Goal: Transaction & Acquisition: Purchase product/service

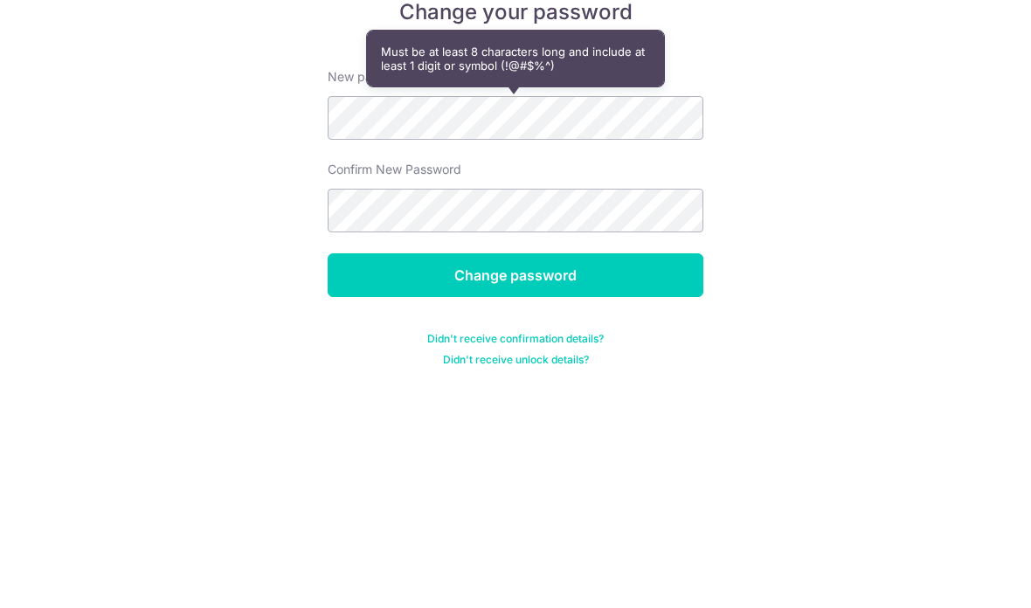
scroll to position [70, 0]
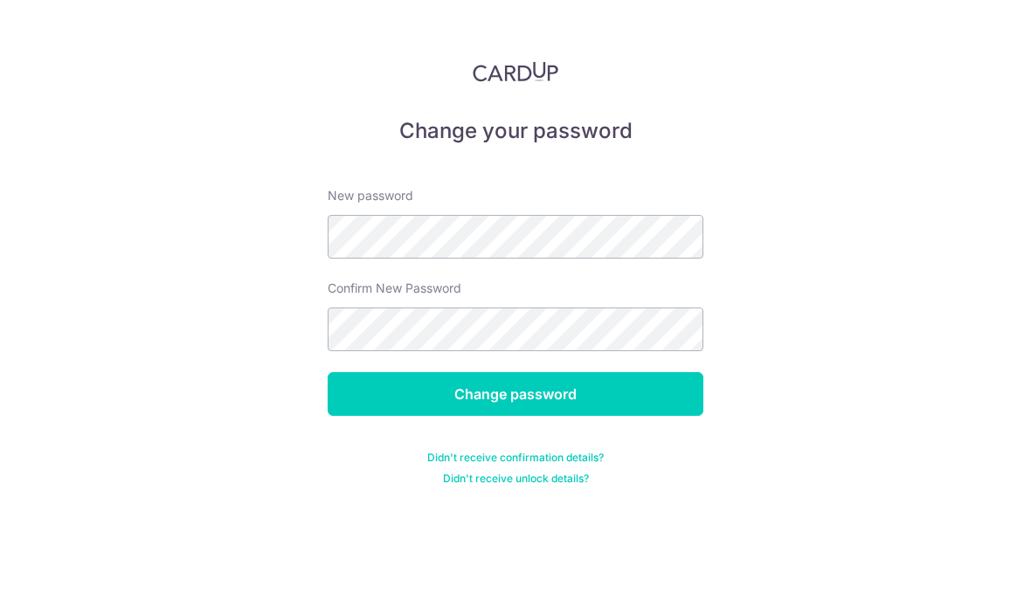
click at [649, 372] on input "Change password" at bounding box center [516, 394] width 376 height 44
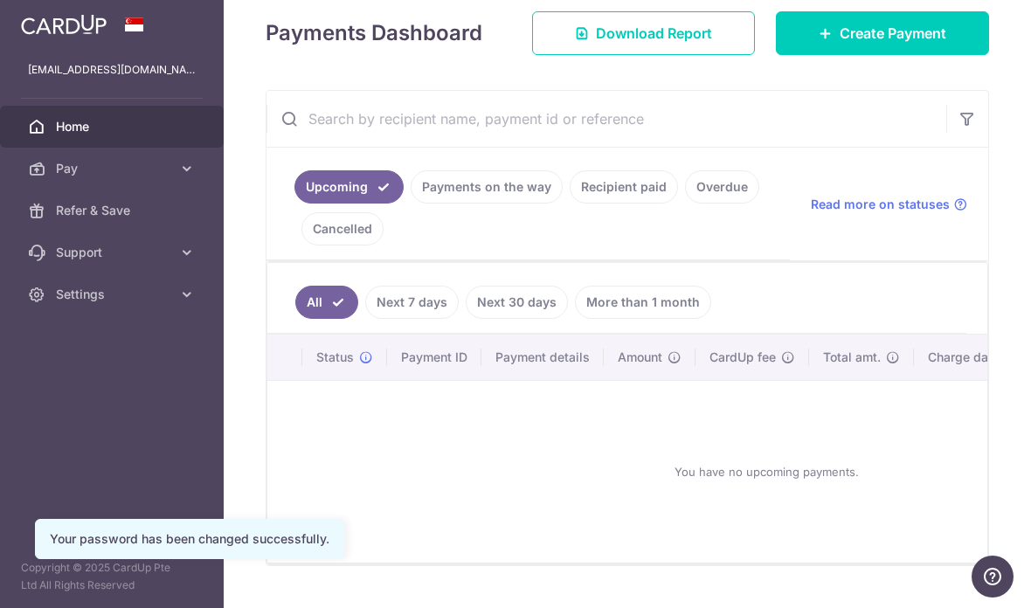
scroll to position [247, 0]
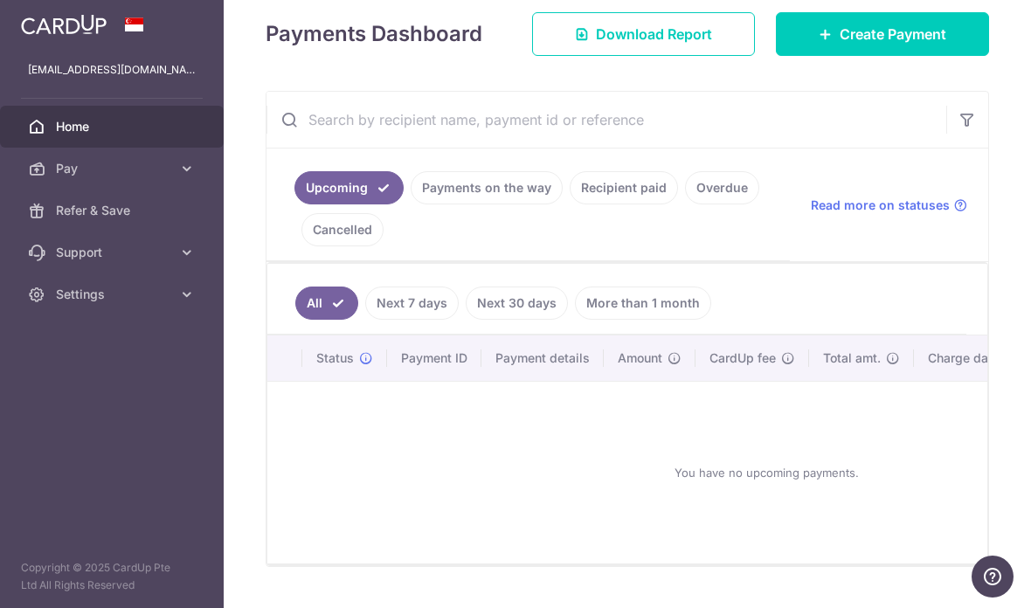
click at [920, 45] on span "Create Payment" at bounding box center [893, 34] width 107 height 21
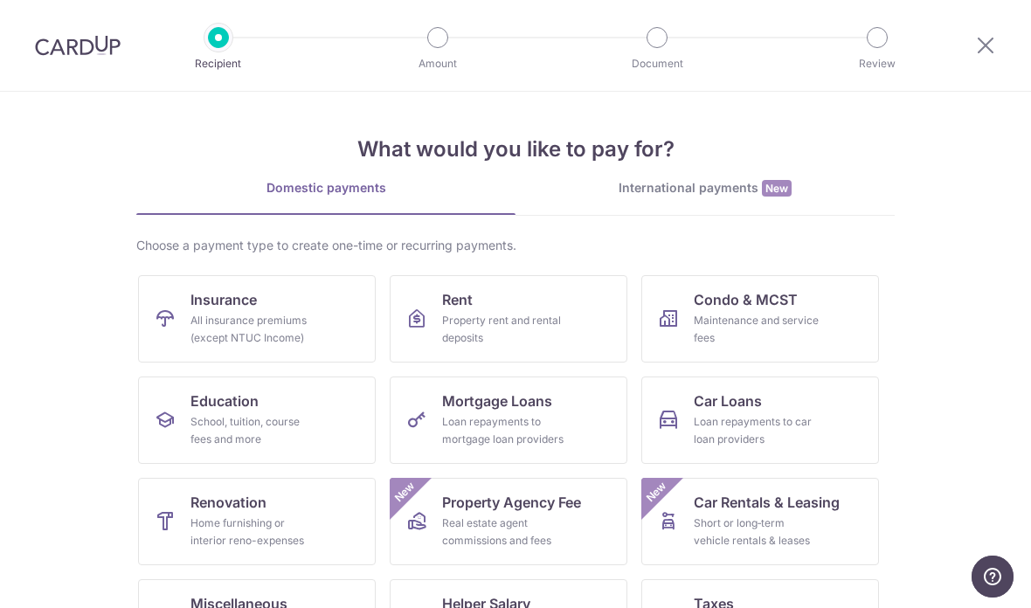
click at [292, 317] on div "All insurance premiums (except NTUC Income)" at bounding box center [254, 329] width 126 height 35
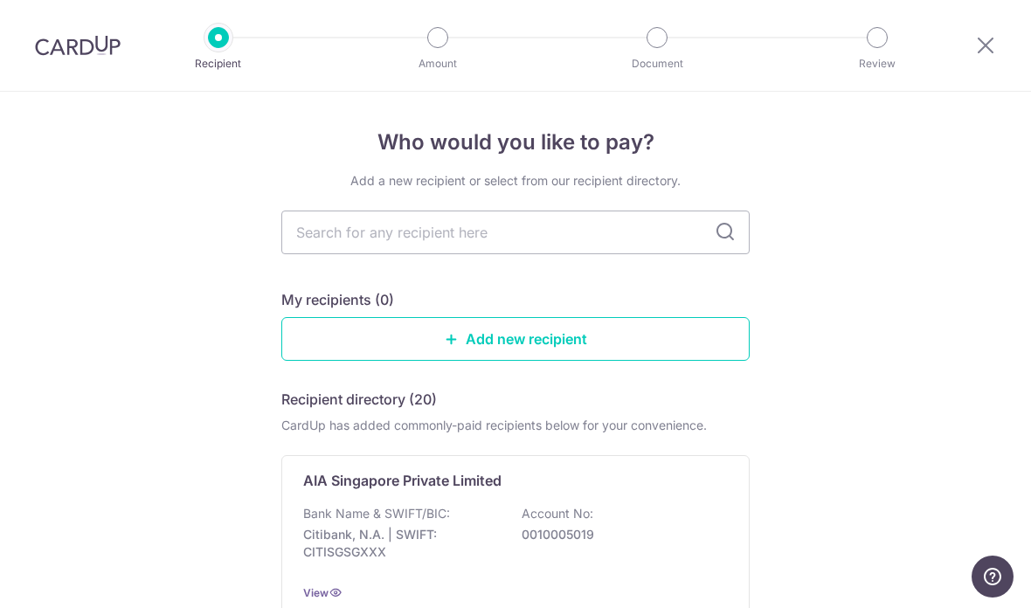
click at [572, 238] on input "text" at bounding box center [515, 233] width 469 height 44
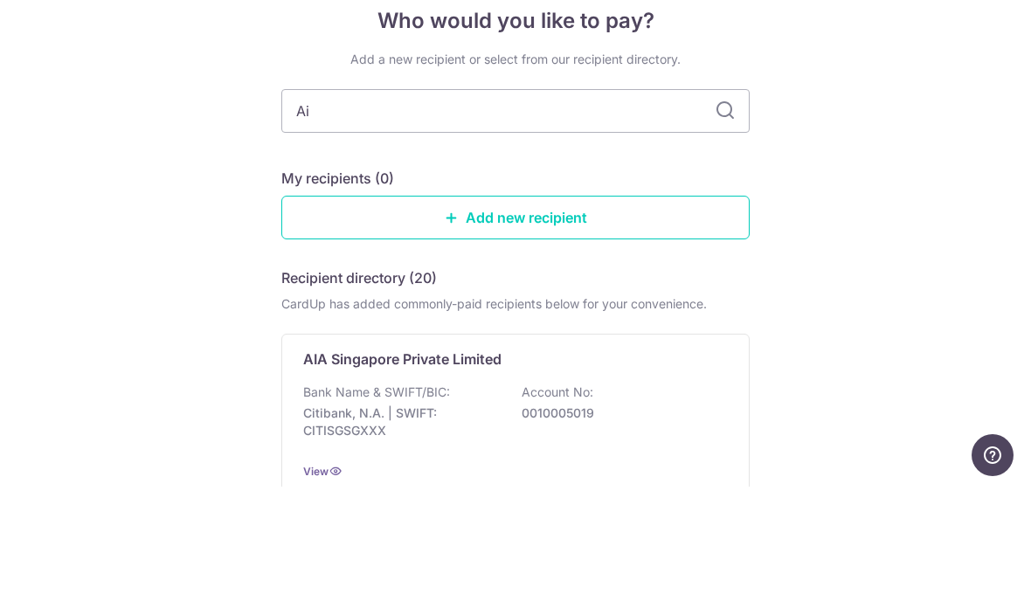
type input "Aia"
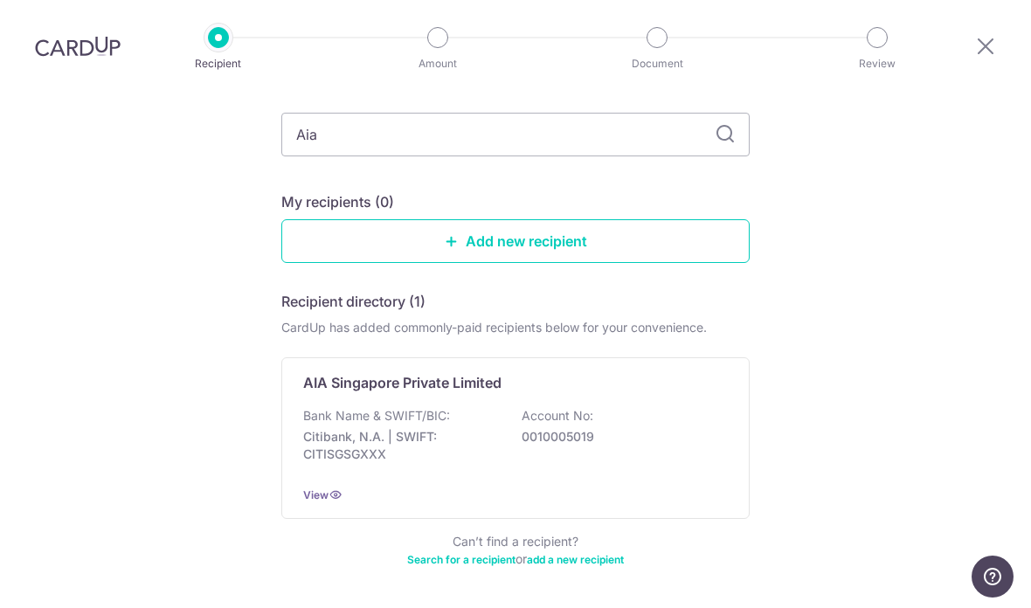
scroll to position [98, 0]
click at [705, 428] on p "0010005019" at bounding box center [620, 436] width 196 height 17
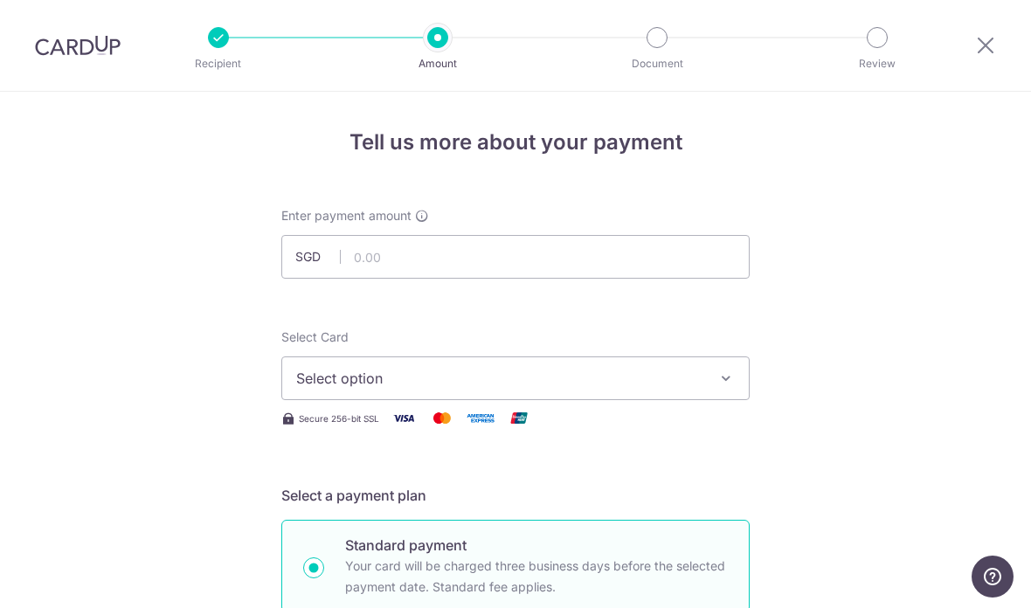
scroll to position [144, 0]
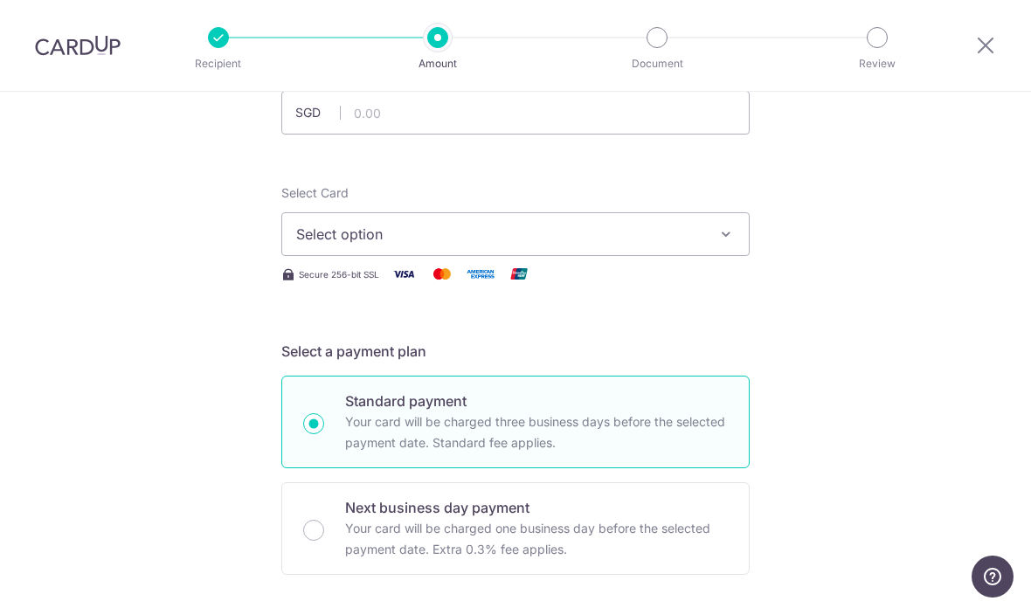
click at [734, 243] on icon "button" at bounding box center [726, 234] width 17 height 17
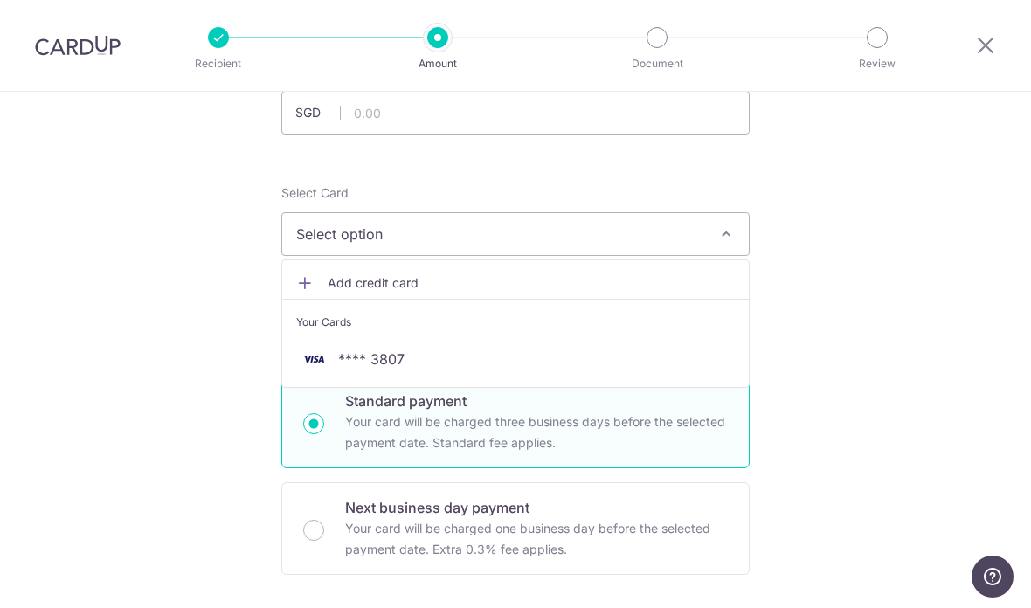
click at [457, 370] on span "**** 3807" at bounding box center [515, 359] width 439 height 21
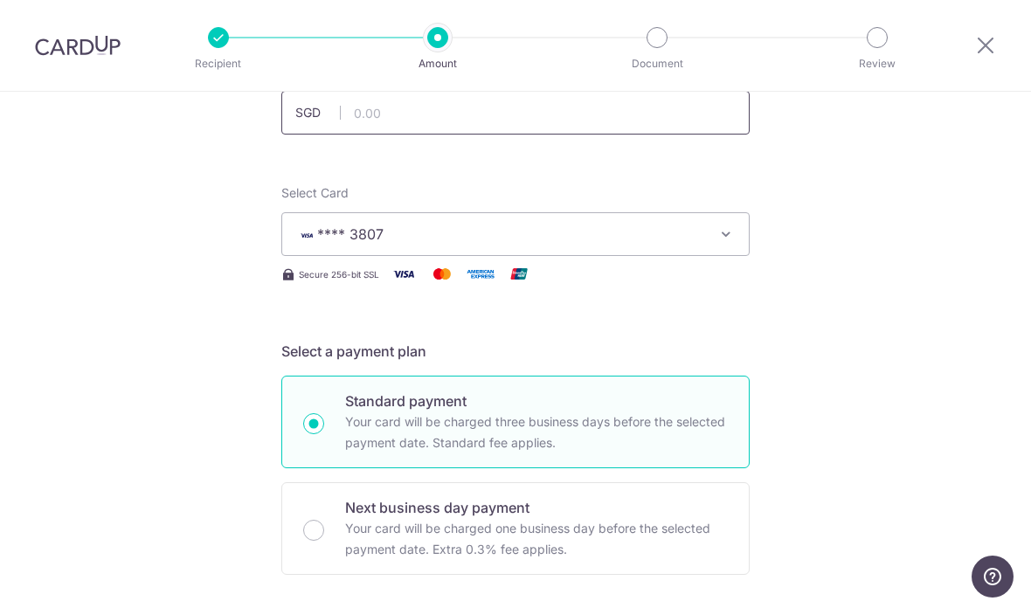
click at [490, 120] on input "text" at bounding box center [515, 113] width 469 height 44
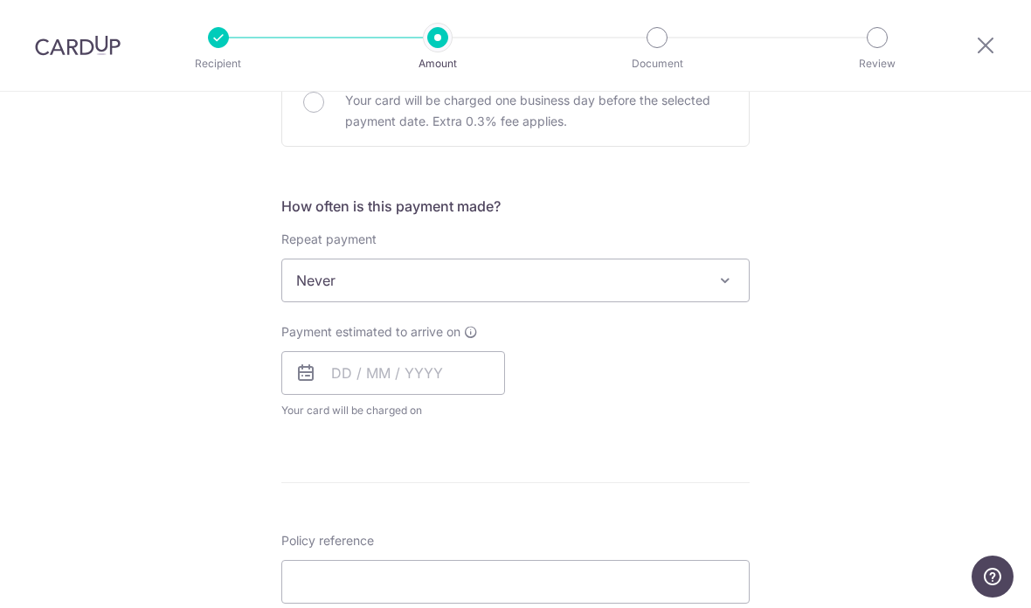
scroll to position [575, 0]
click at [488, 385] on input "text" at bounding box center [393, 371] width 224 height 44
type input "7,200.00"
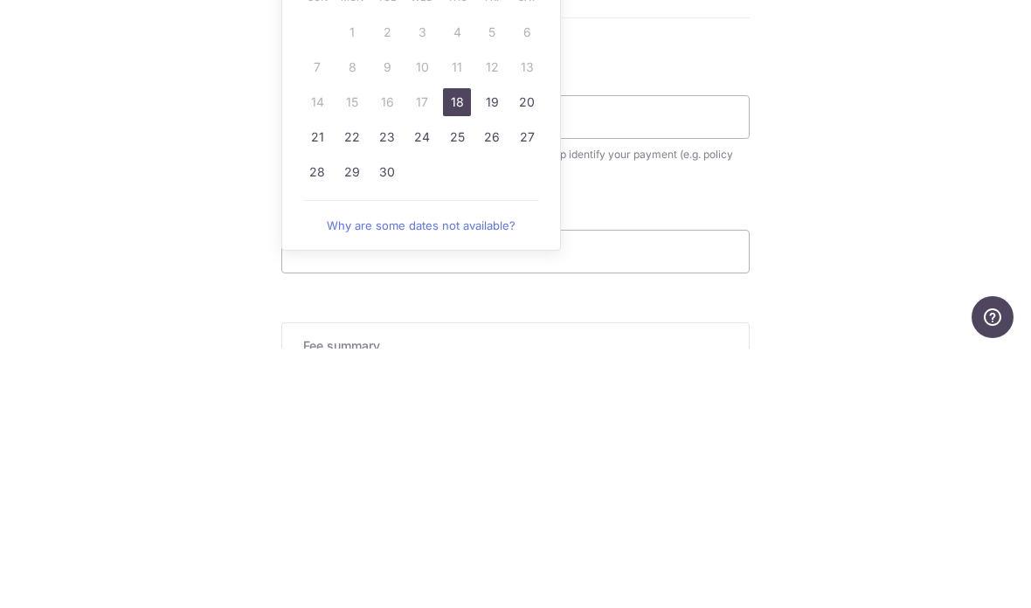
scroll to position [785, 0]
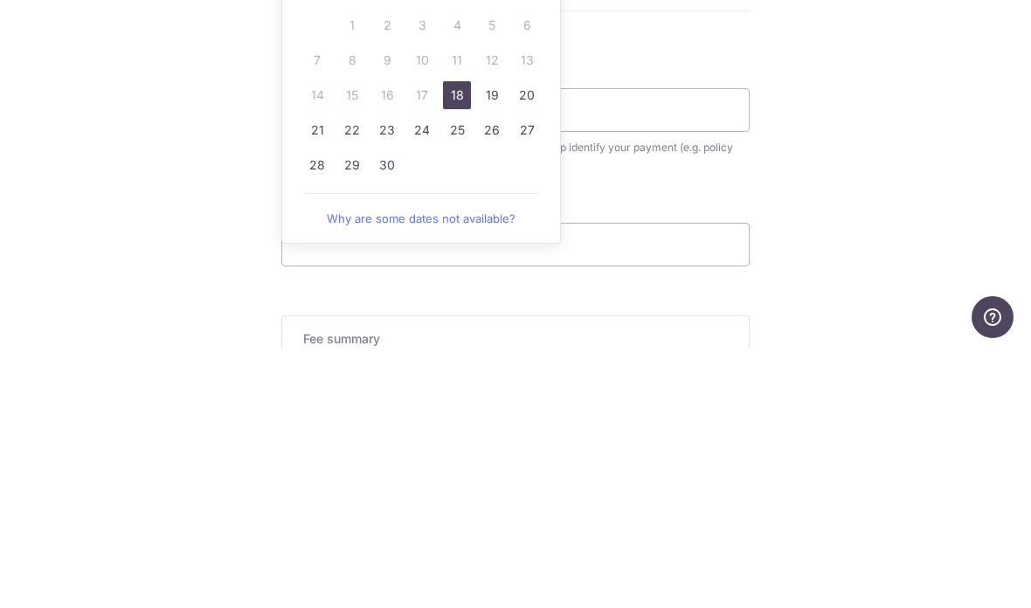
click at [455, 341] on link "18" at bounding box center [457, 355] width 28 height 28
type input "[DATE]"
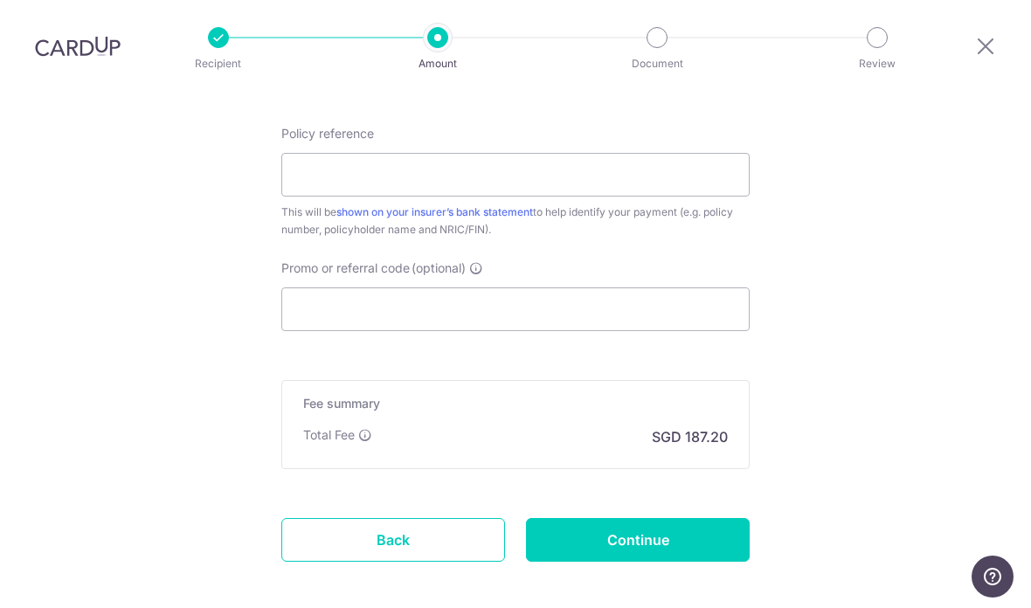
scroll to position [1056, 0]
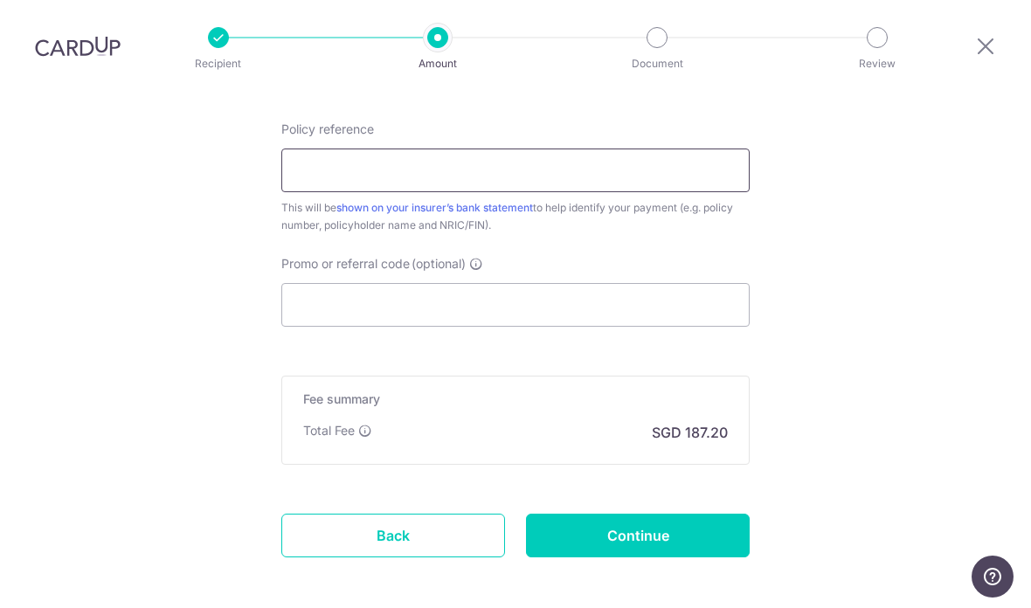
click at [373, 149] on input "Policy reference" at bounding box center [515, 171] width 469 height 44
type input "L544551167"
click at [433, 283] on input "Promo or referral code (optional)" at bounding box center [515, 305] width 469 height 44
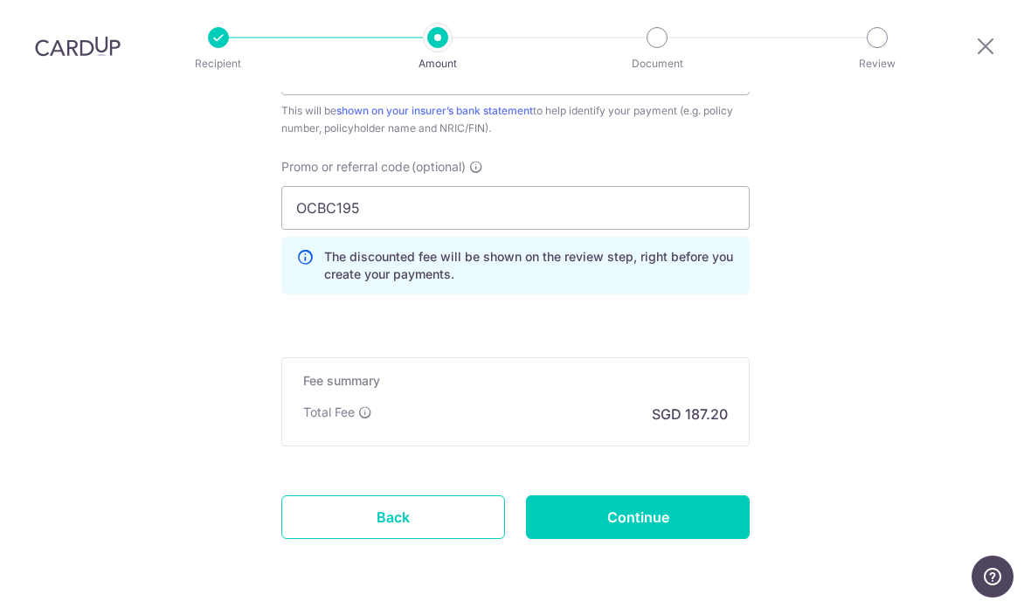
scroll to position [1152, 0]
type input "OCBC195"
click at [657, 496] on input "Continue" at bounding box center [638, 518] width 224 height 44
type input "Create Schedule"
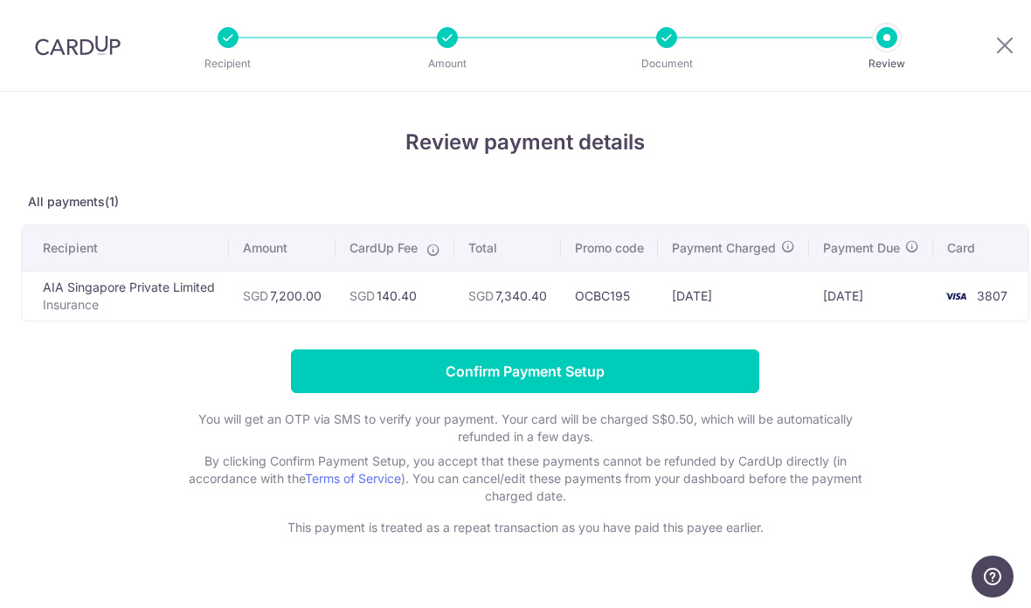
click at [646, 378] on input "Confirm Payment Setup" at bounding box center [525, 372] width 469 height 44
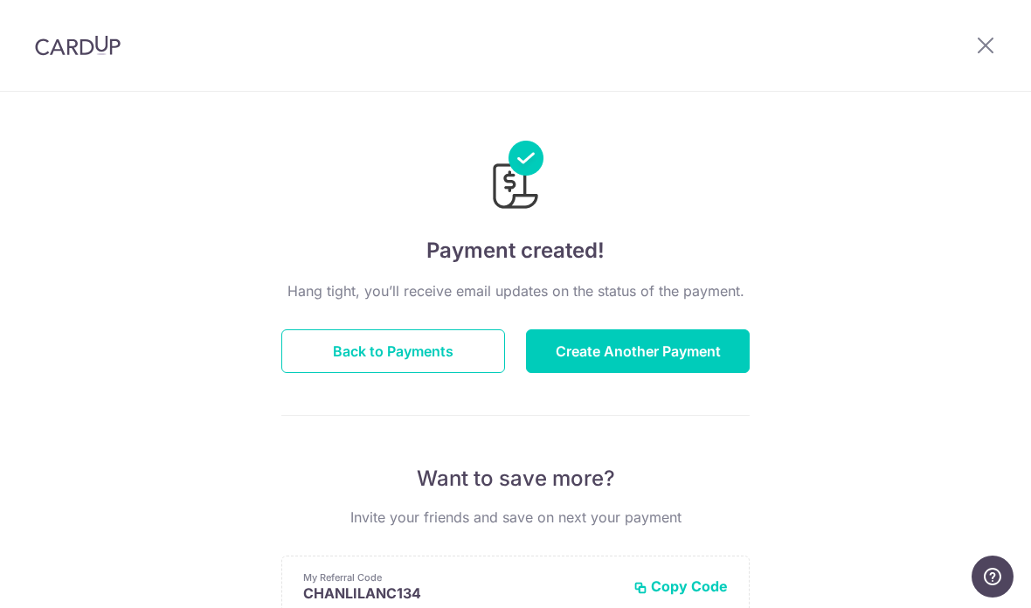
click at [665, 362] on button "Create Another Payment" at bounding box center [638, 352] width 224 height 44
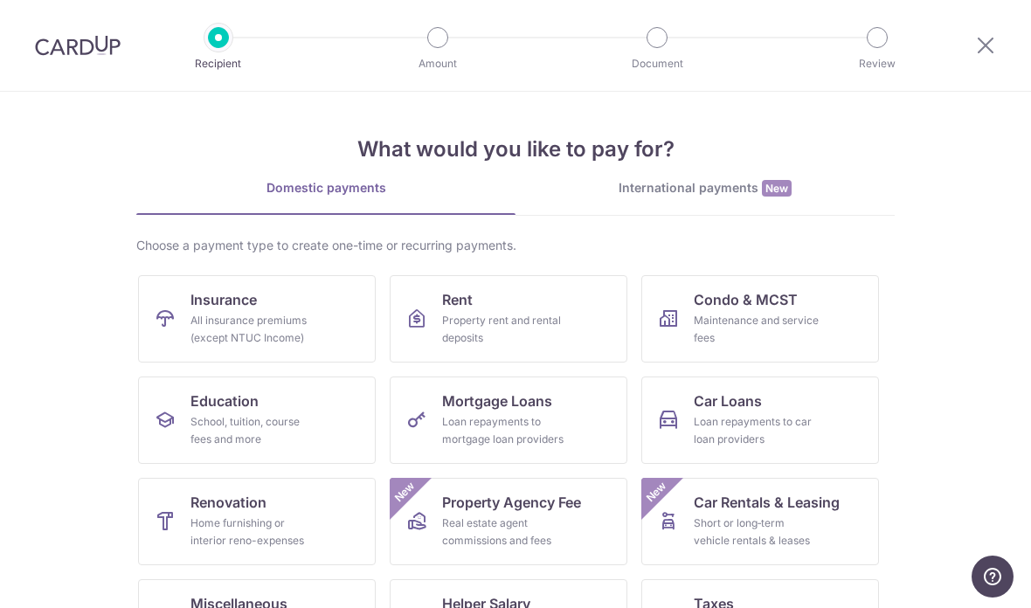
click at [253, 304] on span "Insurance" at bounding box center [224, 299] width 66 height 21
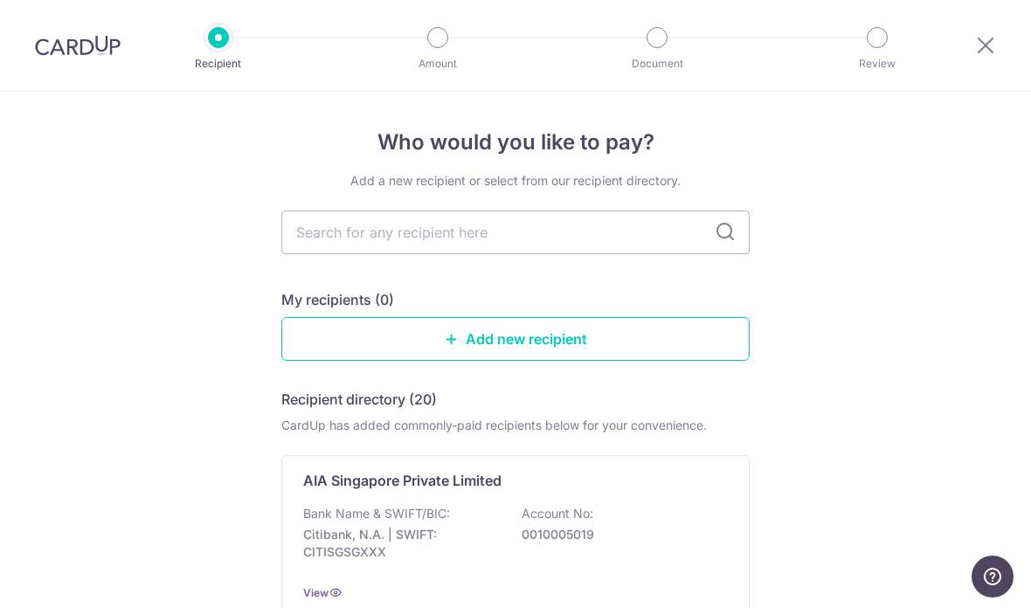
click at [503, 248] on input "text" at bounding box center [515, 233] width 469 height 44
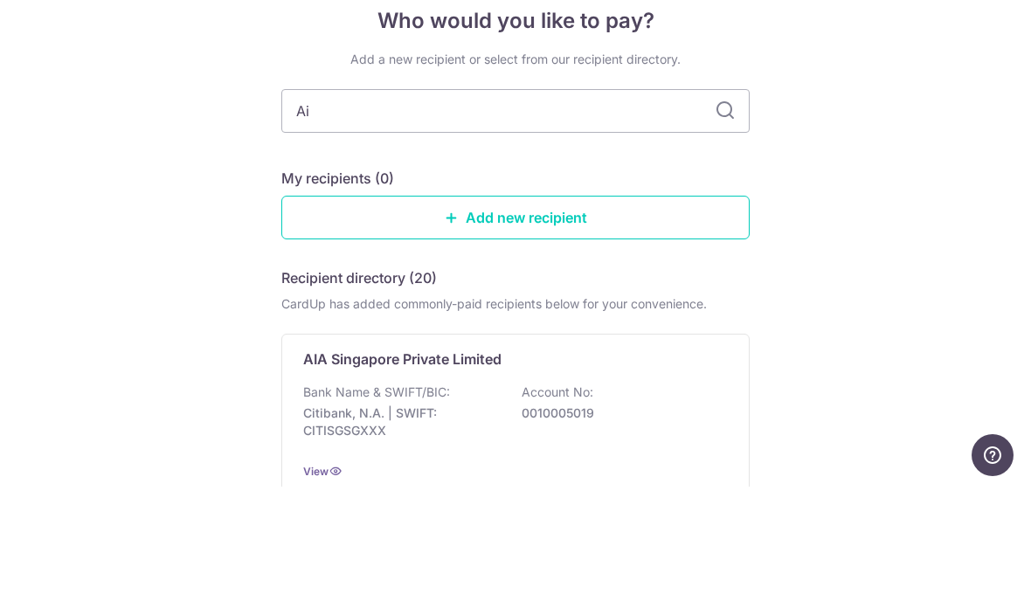
type input "Aia"
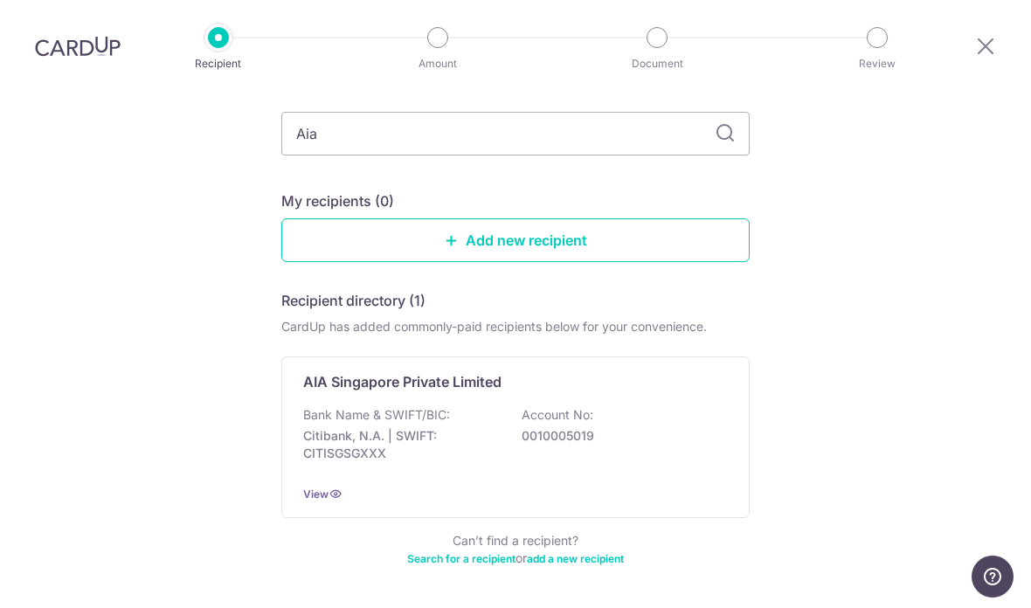
scroll to position [98, 0]
click at [381, 407] on div "Bank Name & SWIFT/BIC: Citibank, N.A. | SWIFT: CITISGSGXXX Account No: 00100050…" at bounding box center [515, 439] width 425 height 65
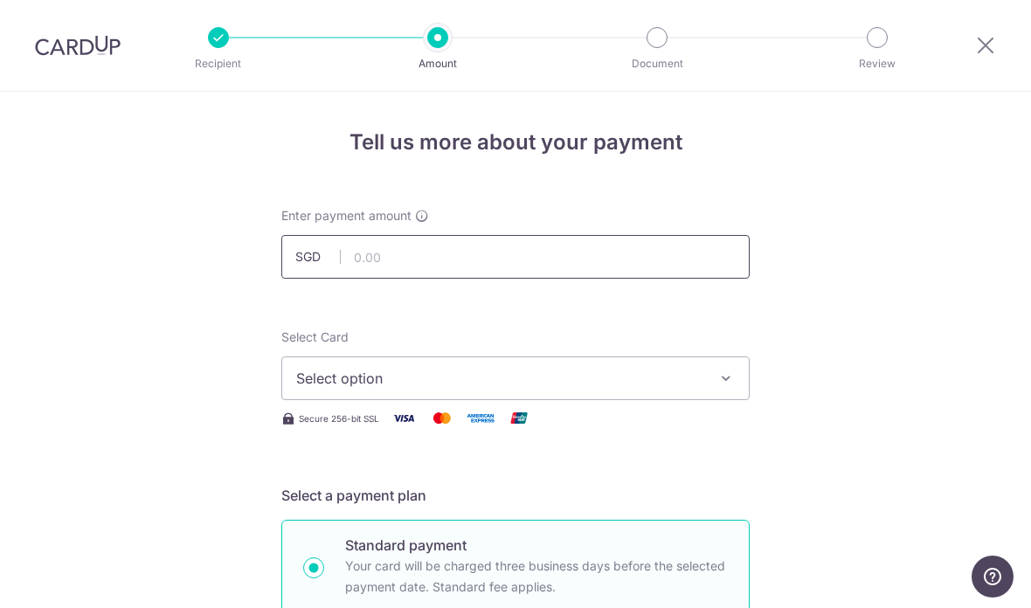
click at [417, 254] on input "text" at bounding box center [515, 257] width 469 height 44
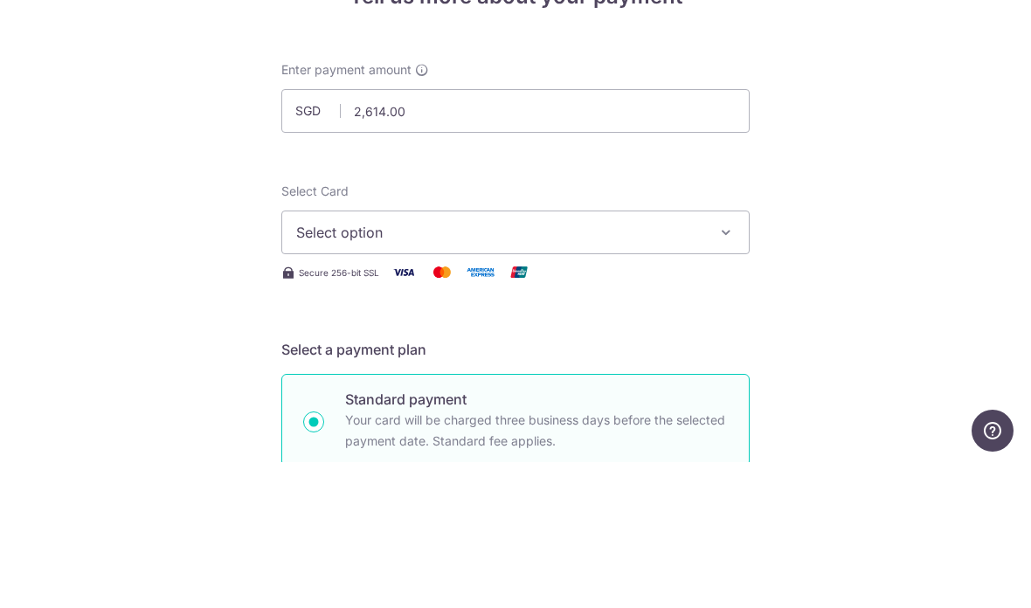
scroll to position [70, 0]
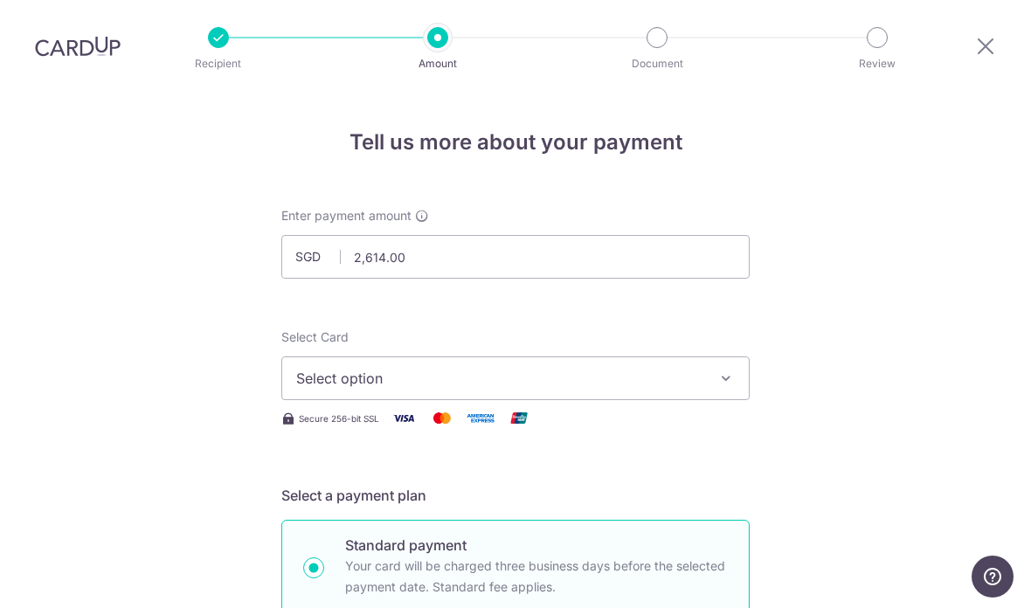
click at [457, 368] on span "Select option" at bounding box center [499, 378] width 407 height 21
type input "2,614.00"
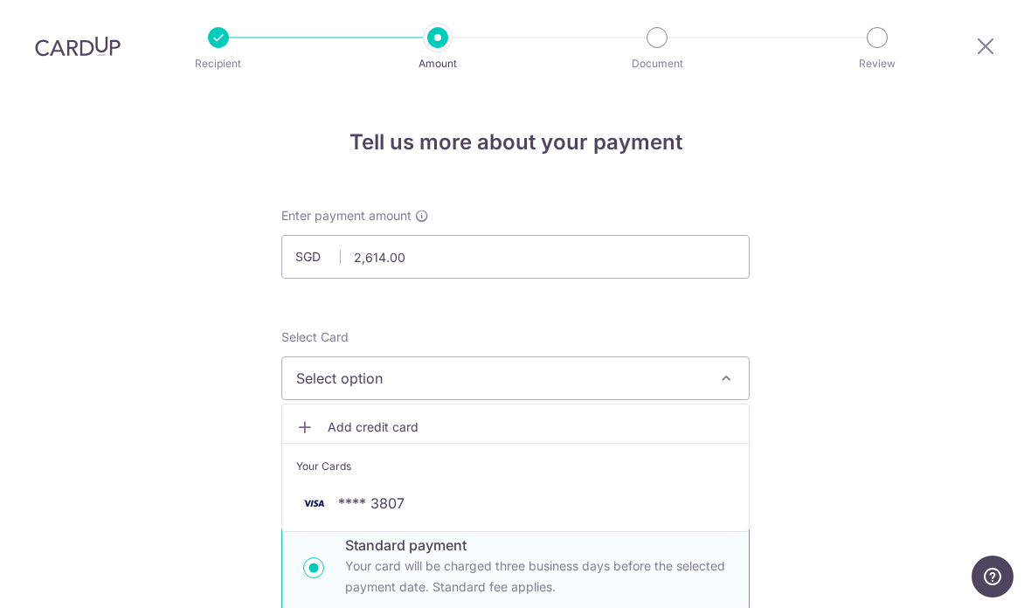
click at [378, 493] on span "**** 3807" at bounding box center [371, 503] width 66 height 21
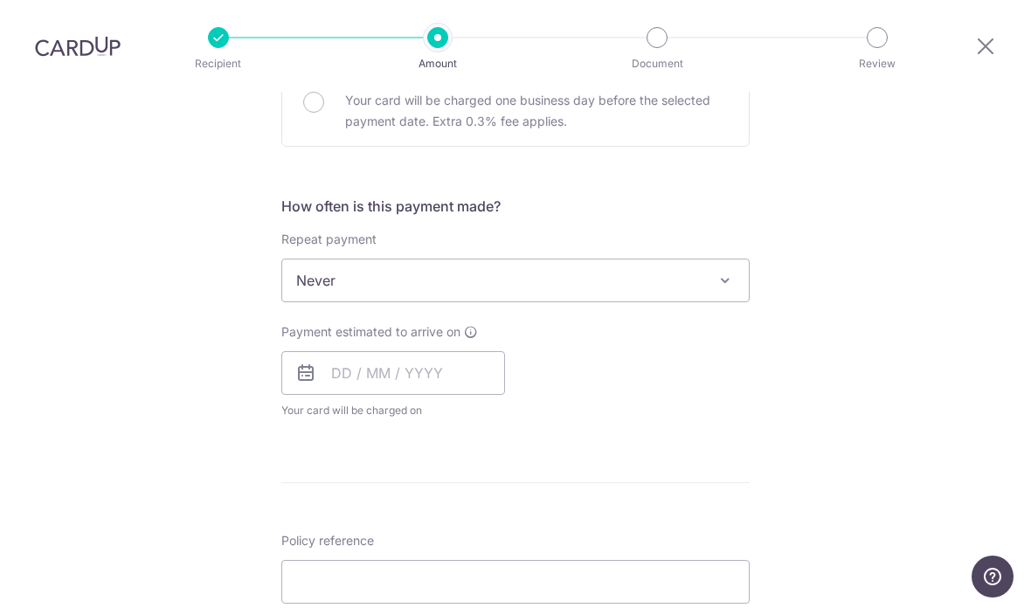
scroll to position [575, 0]
click at [463, 349] on input "text" at bounding box center [393, 371] width 224 height 44
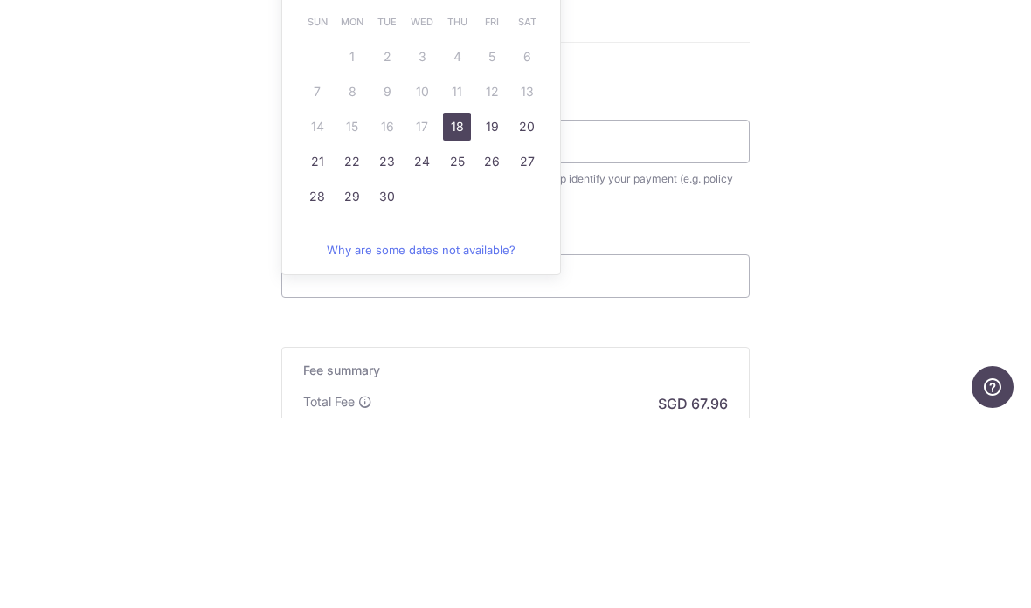
scroll to position [834, 0]
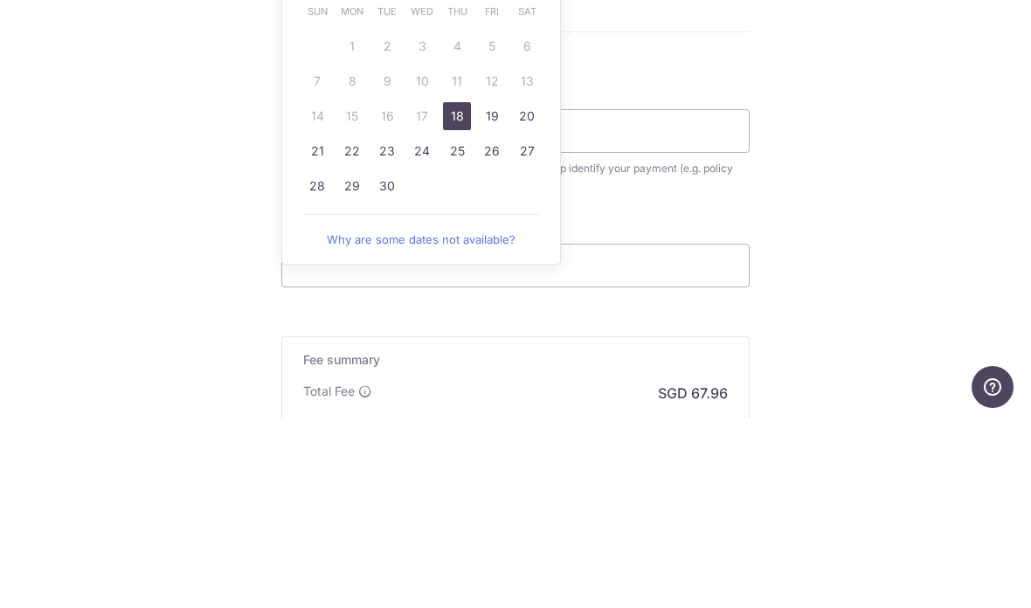
click at [460, 412] on link "Why are some dates not available?" at bounding box center [421, 429] width 236 height 35
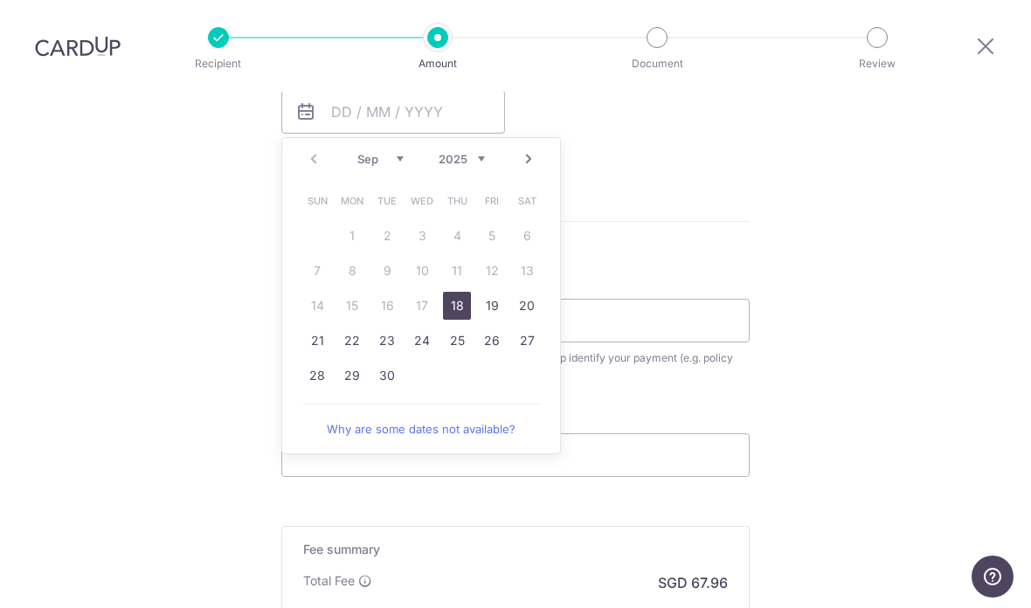
click at [463, 292] on link "18" at bounding box center [457, 306] width 28 height 28
type input "18/09/2025"
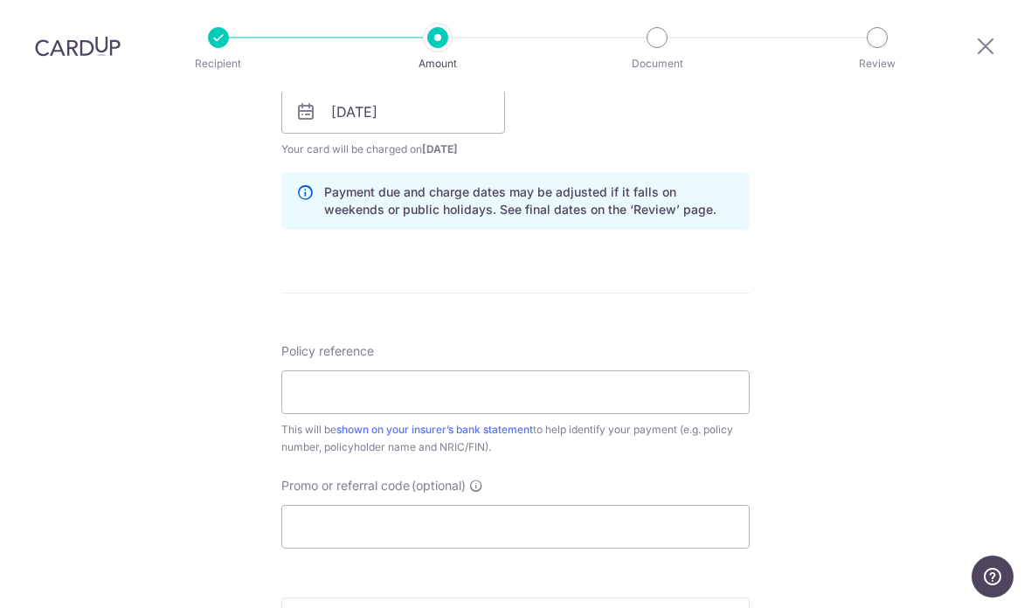
click at [219, 445] on div "Tell us more about your payment Enter payment amount SGD 2,614.00 2614.00 Selec…" at bounding box center [515, 84] width 1031 height 1653
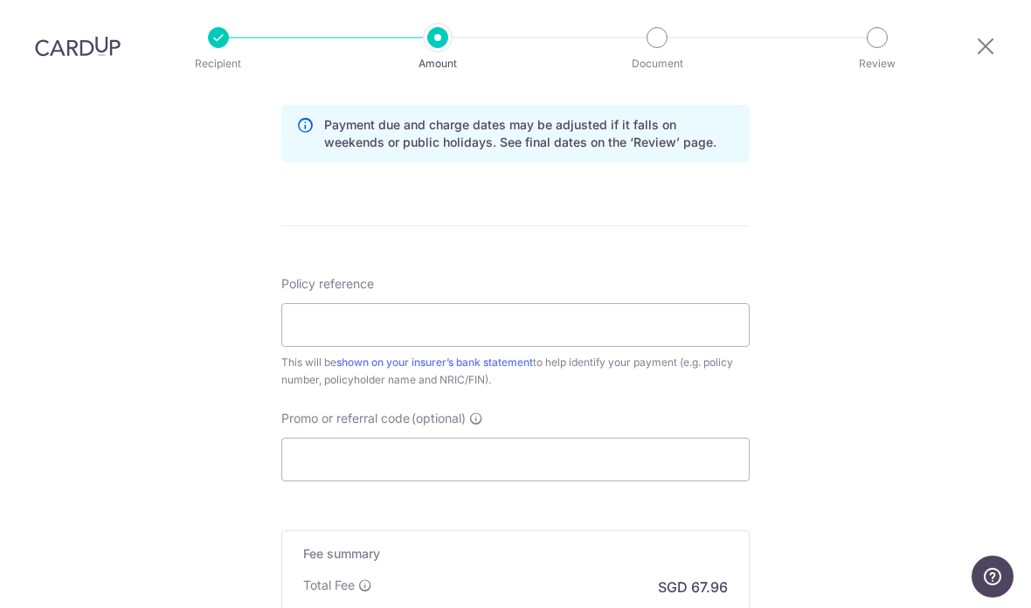
scroll to position [906, 0]
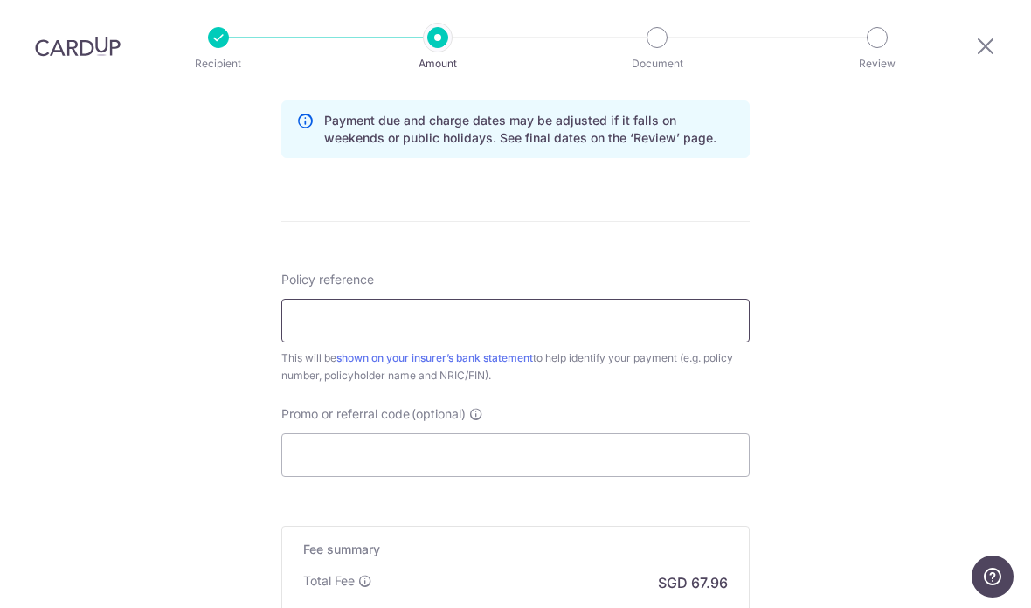
click at [420, 299] on input "Policy reference" at bounding box center [515, 321] width 469 height 44
type input "L544551154"
click at [559, 434] on input "Promo or referral code (optional)" at bounding box center [515, 456] width 469 height 44
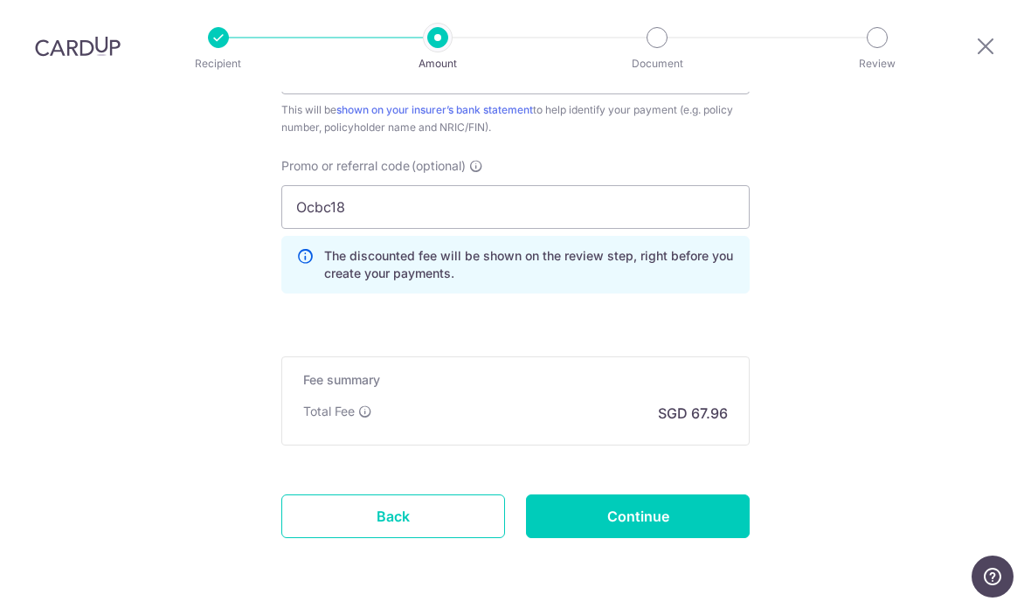
scroll to position [1152, 0]
type input "Ocbc18"
click at [683, 496] on input "Continue" at bounding box center [638, 518] width 224 height 44
type input "Create Schedule"
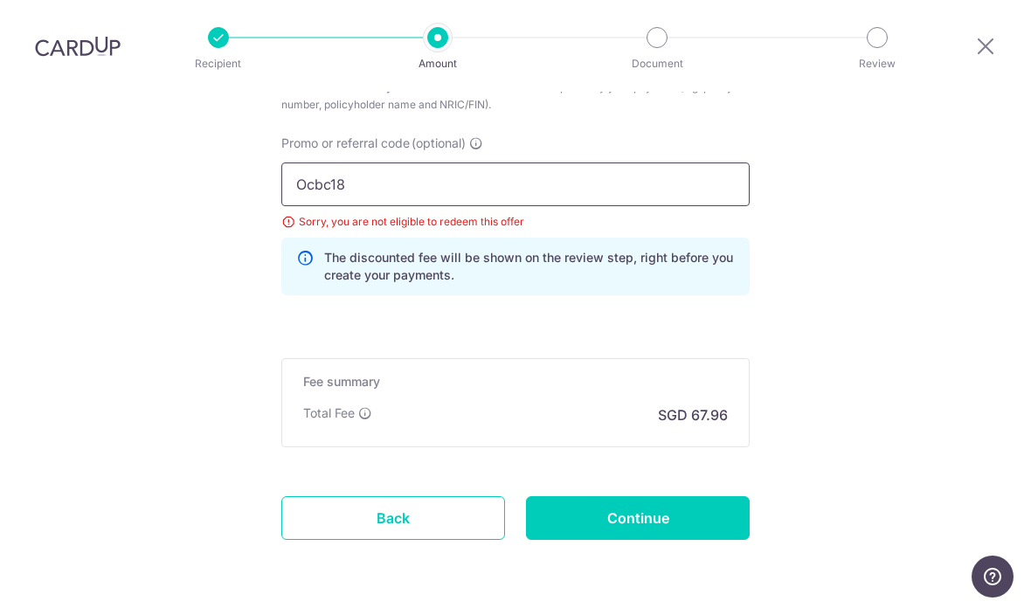
click at [445, 163] on input "Ocbc18" at bounding box center [515, 185] width 469 height 44
type input "Ocbc195"
click at [659, 496] on input "Continue" at bounding box center [638, 518] width 224 height 44
type input "Update Schedule"
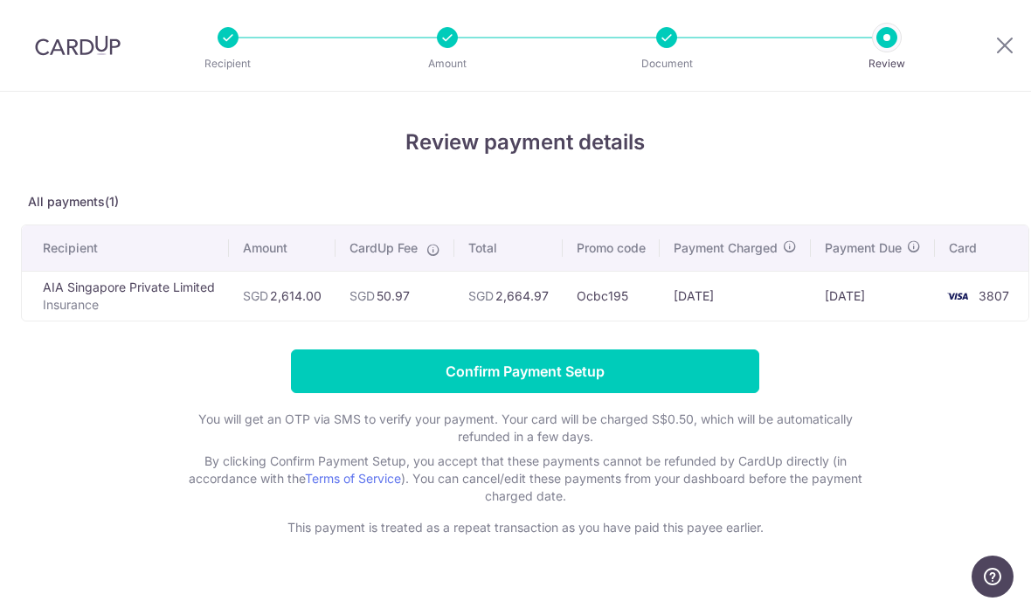
click at [341, 379] on input "Confirm Payment Setup" at bounding box center [525, 372] width 469 height 44
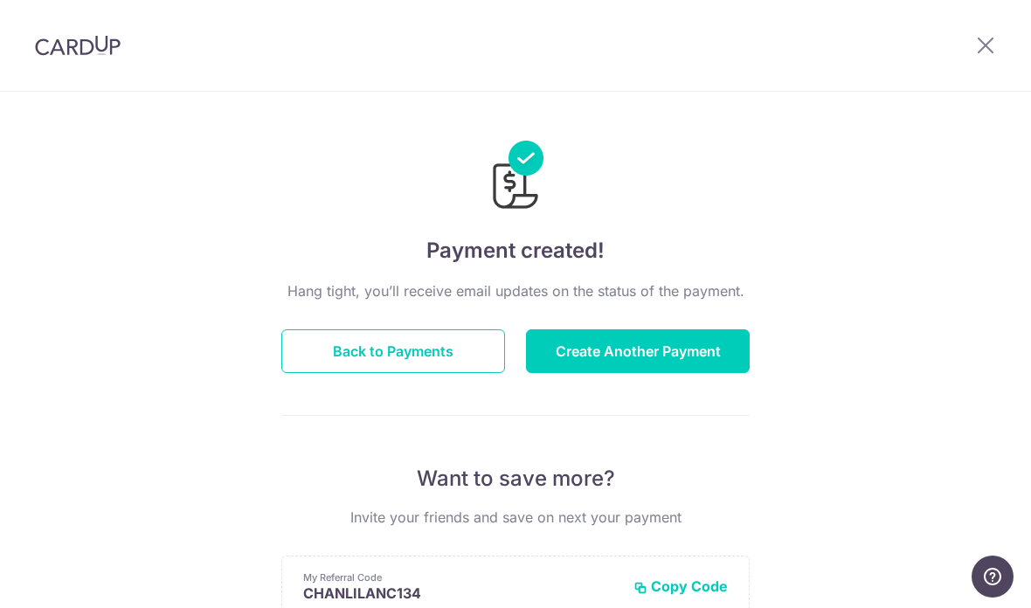
click at [671, 357] on button "Create Another Payment" at bounding box center [638, 352] width 224 height 44
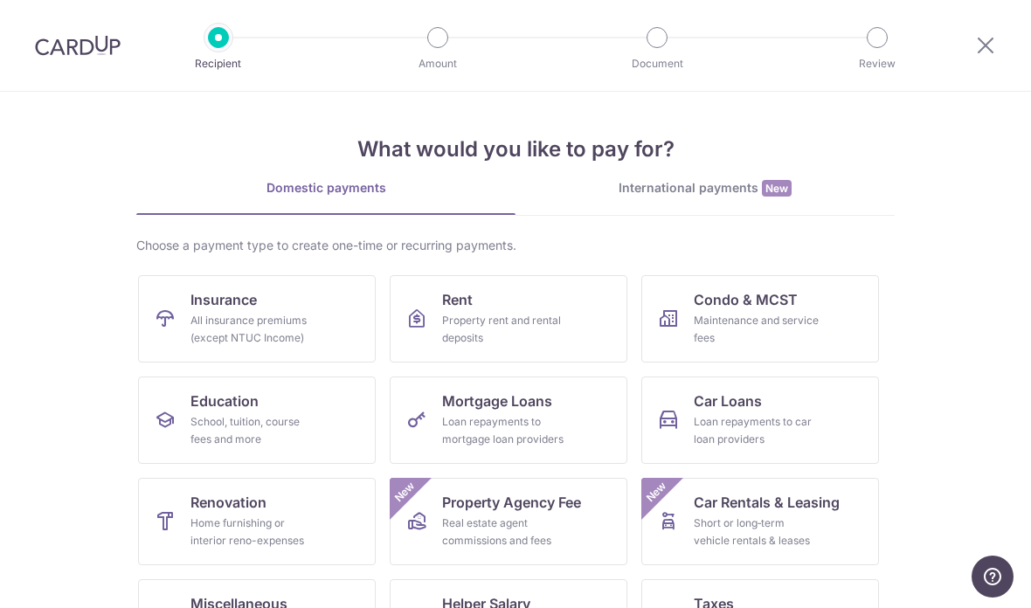
click at [191, 313] on div "All insurance premiums (except NTUC Income)" at bounding box center [254, 329] width 126 height 35
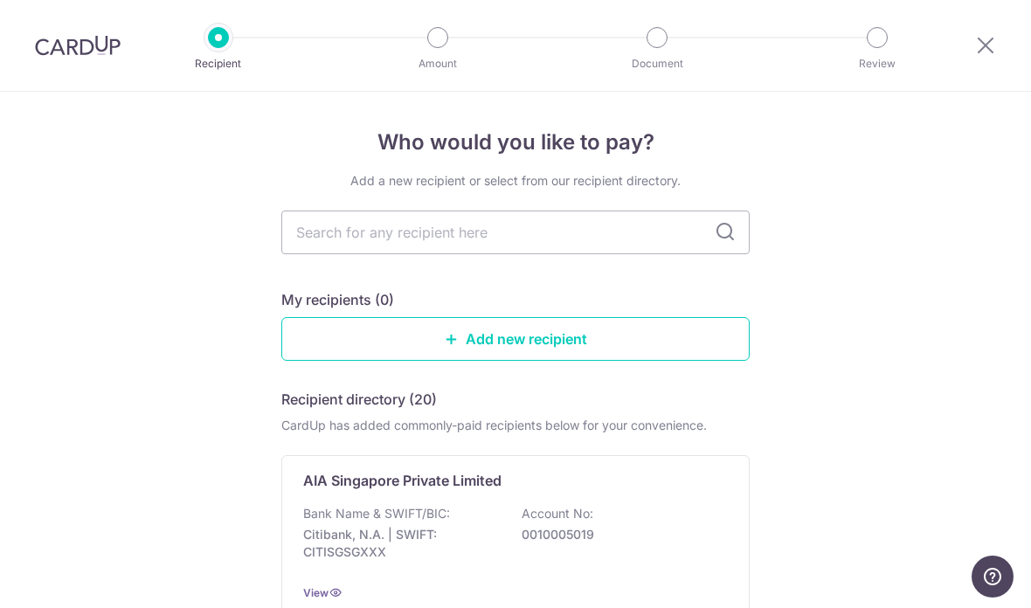
click at [519, 239] on input "text" at bounding box center [515, 233] width 469 height 44
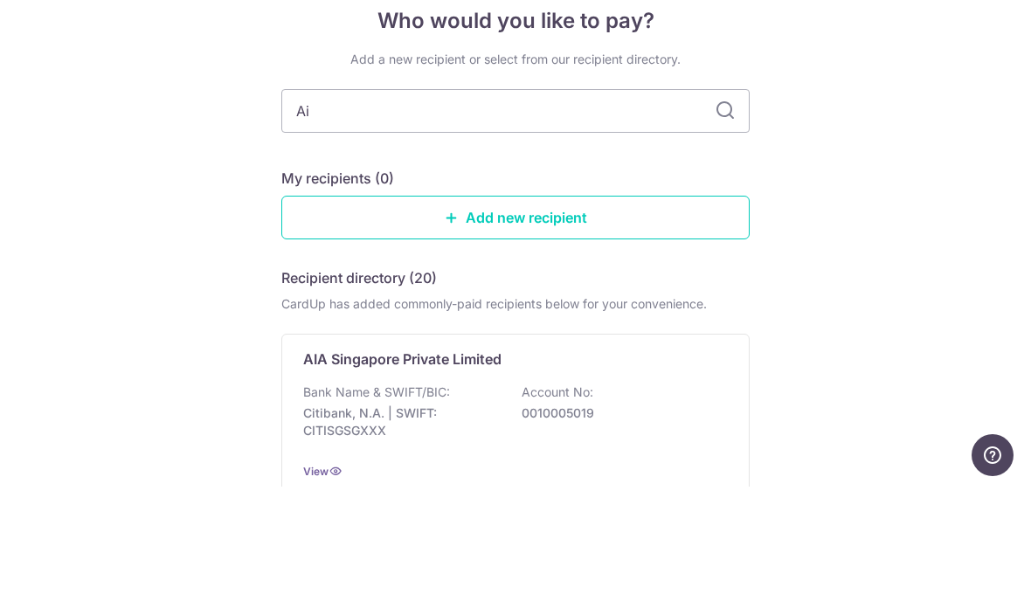
type input "Aia"
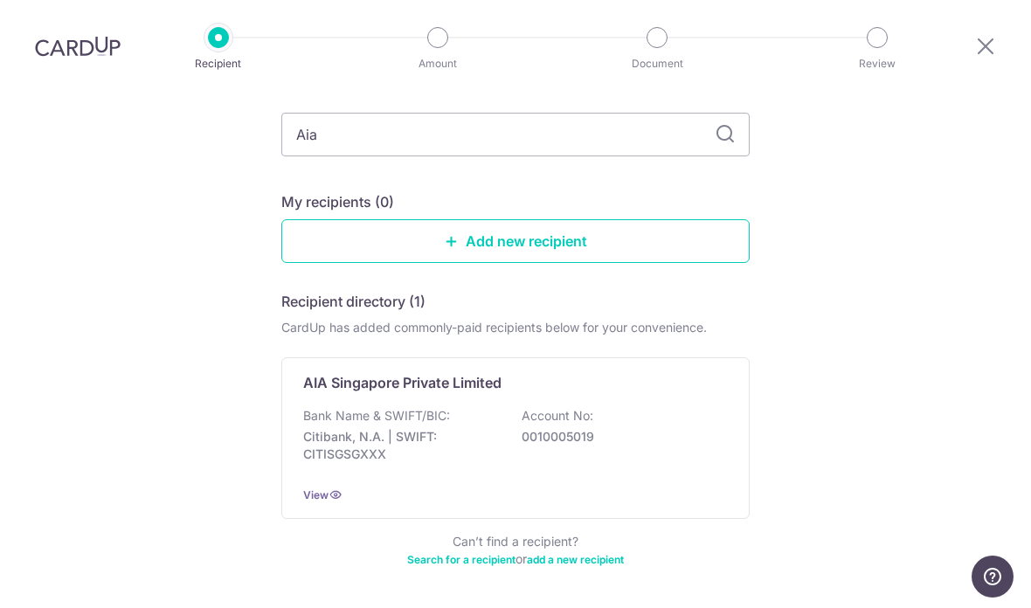
scroll to position [98, 0]
click at [501, 407] on div "Bank Name & SWIFT/BIC: Citibank, N.A. | SWIFT: CITISGSGXXX Account No: 00100050…" at bounding box center [515, 439] width 425 height 65
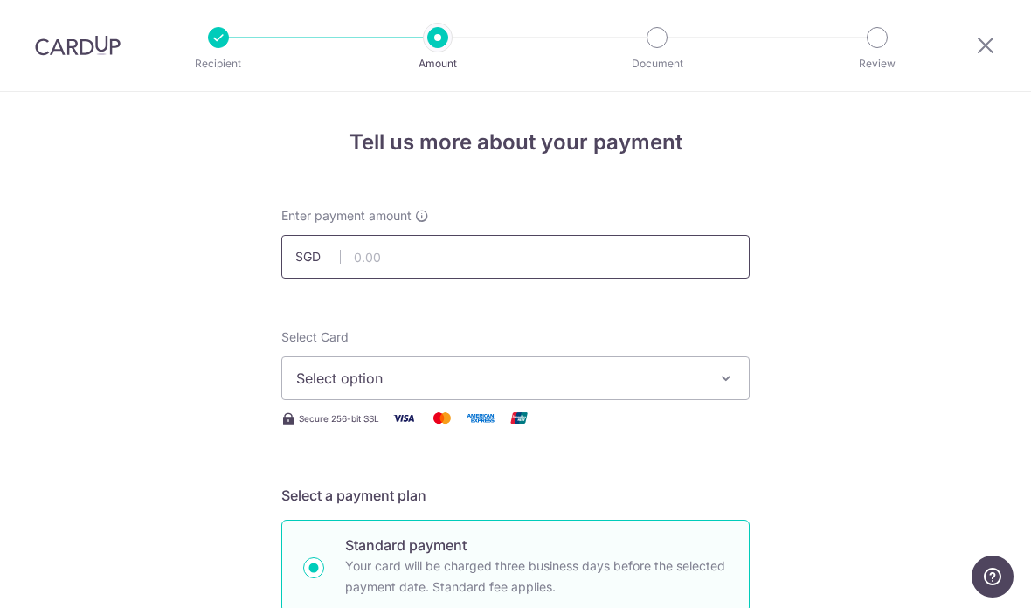
click at [471, 269] on input "text" at bounding box center [515, 257] width 469 height 44
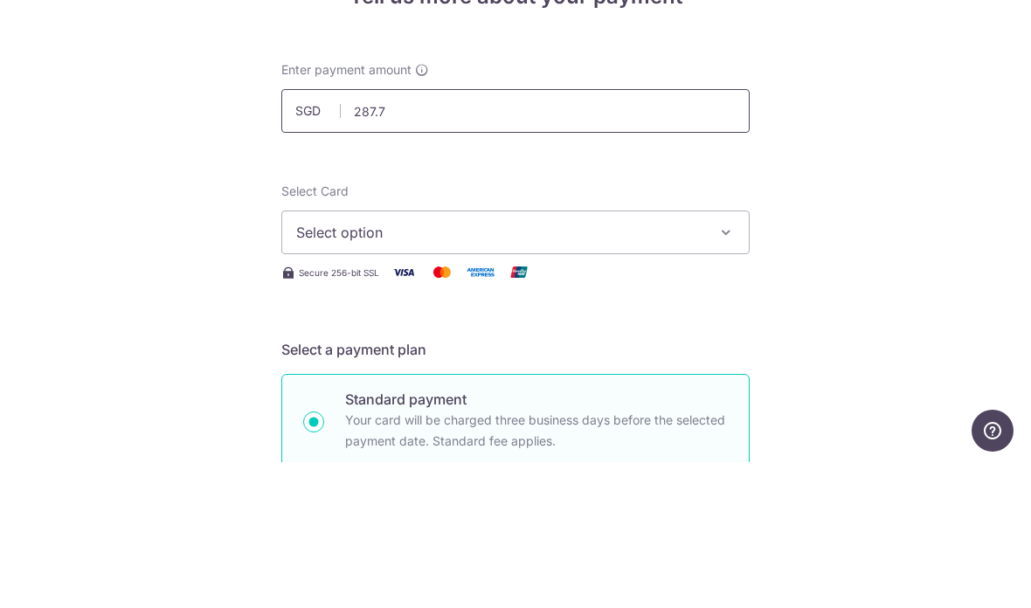
type input "287.78"
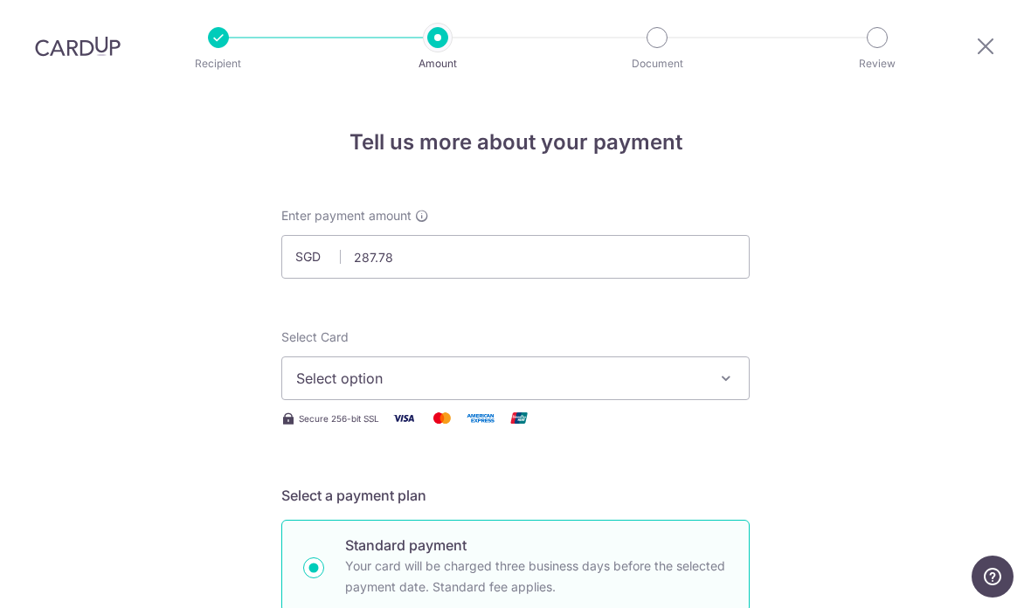
click at [439, 368] on span "Select option" at bounding box center [499, 378] width 407 height 21
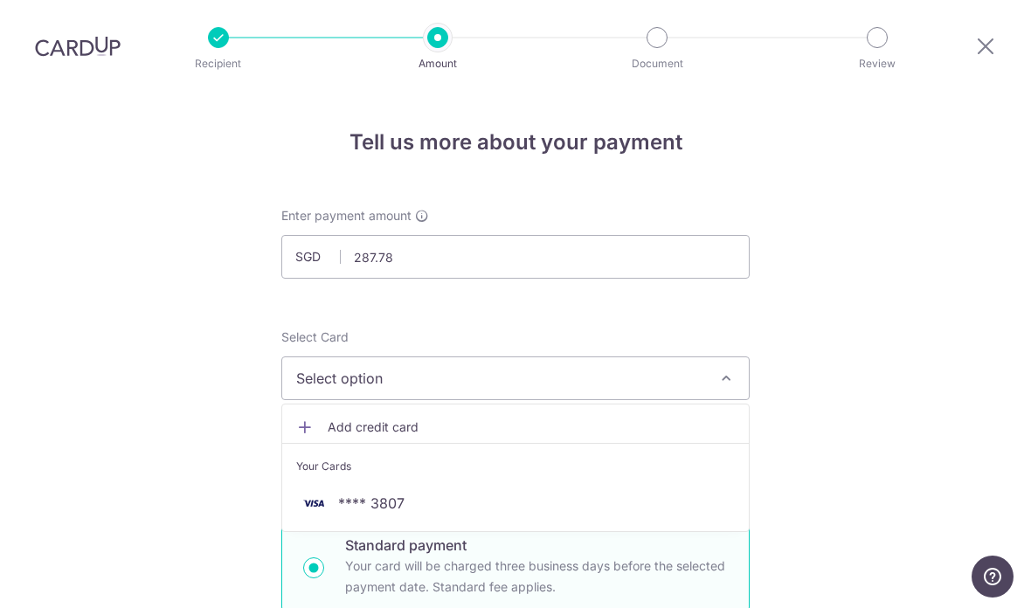
click at [336, 493] on span "**** 3807" at bounding box center [515, 503] width 439 height 21
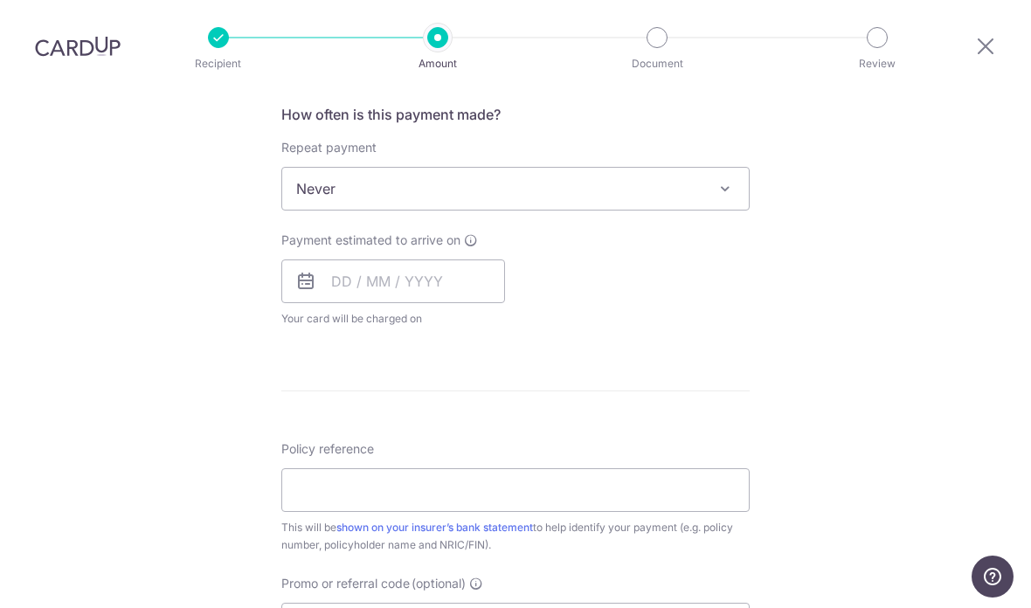
scroll to position [663, 0]
click at [439, 261] on input "text" at bounding box center [393, 283] width 224 height 44
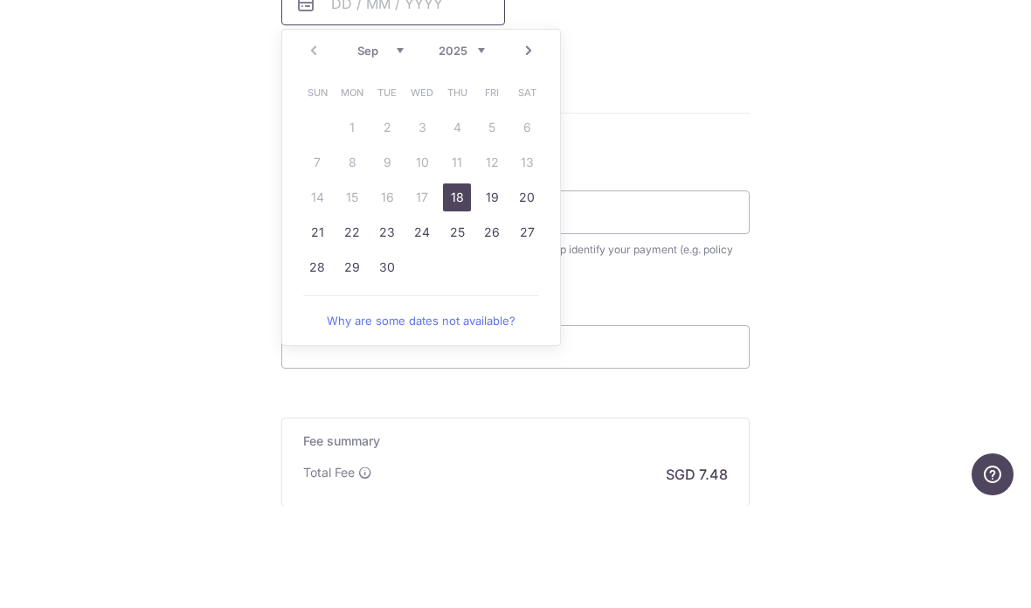
scroll to position [877, 0]
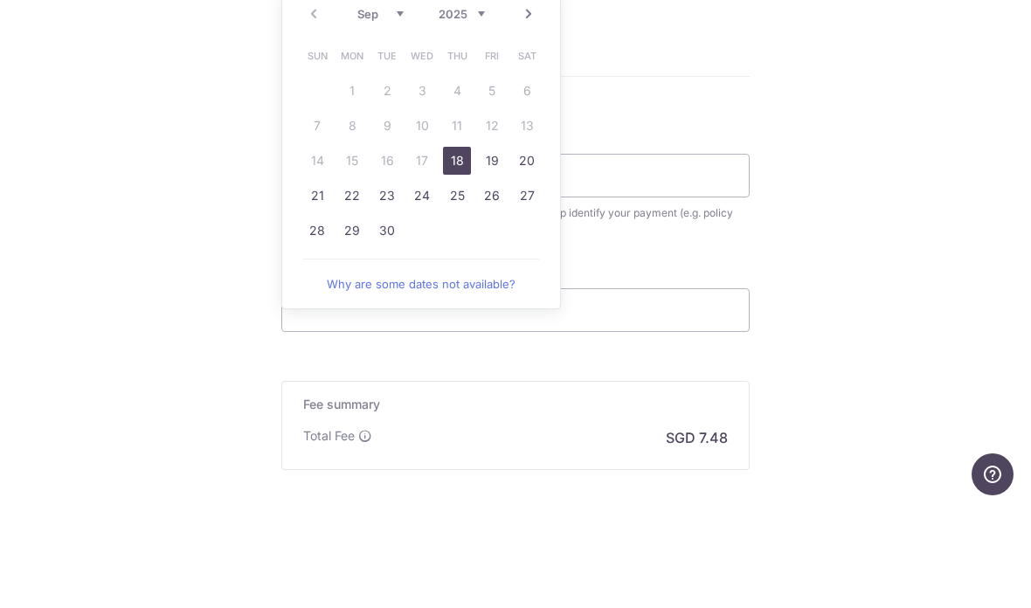
click at [461, 249] on link "18" at bounding box center [457, 263] width 28 height 28
type input "18/09/2025"
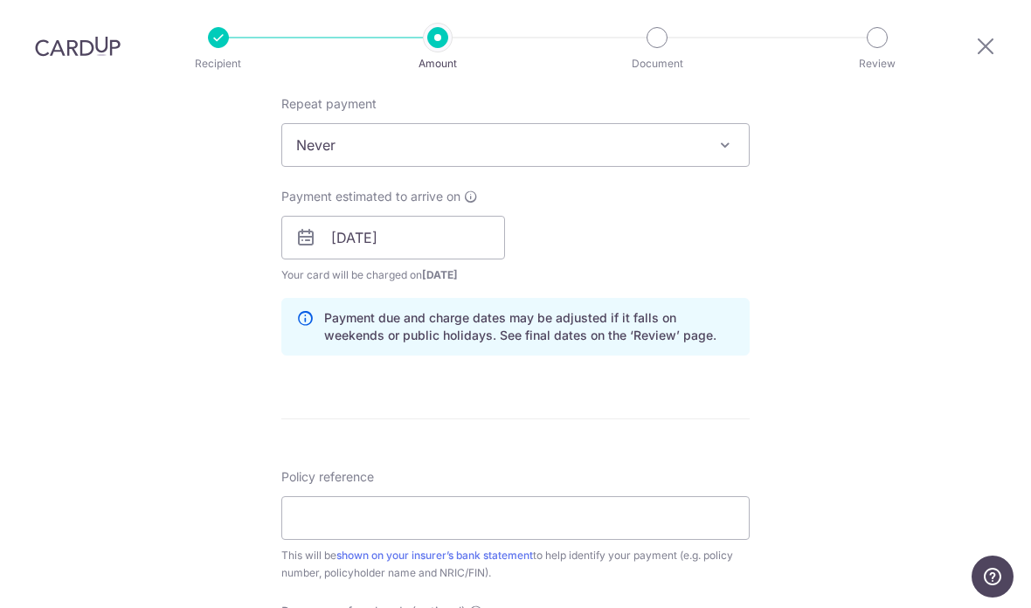
scroll to position [707, 0]
click at [410, 497] on input "Policy reference" at bounding box center [515, 519] width 469 height 44
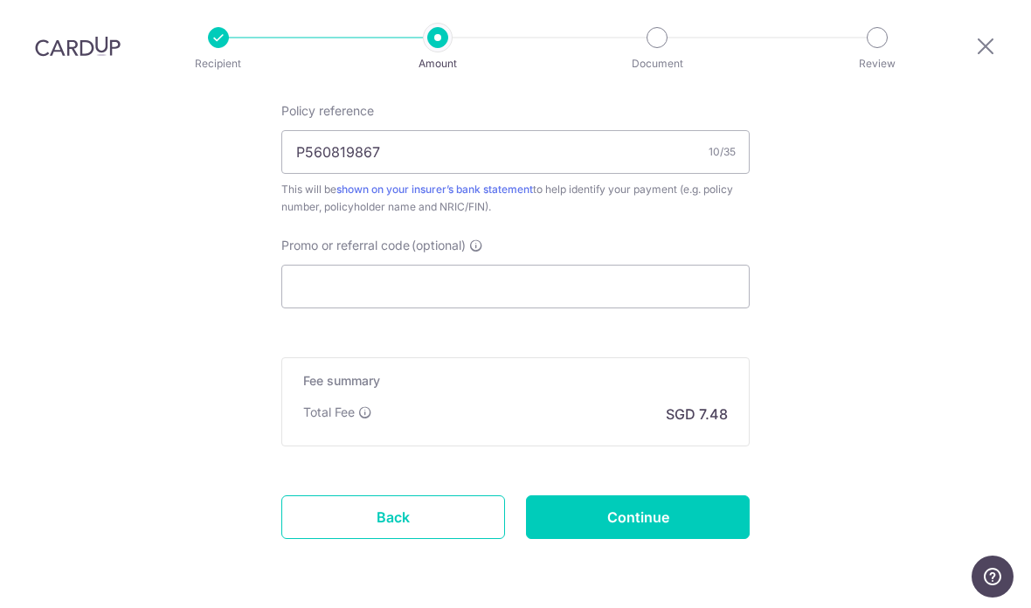
scroll to position [1073, 0]
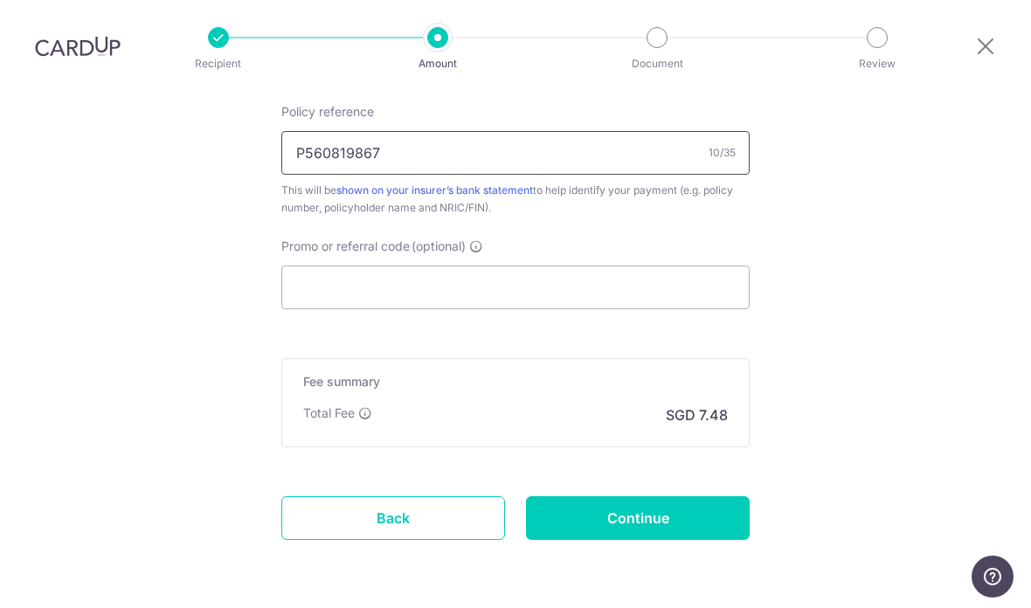
type input "P560819867"
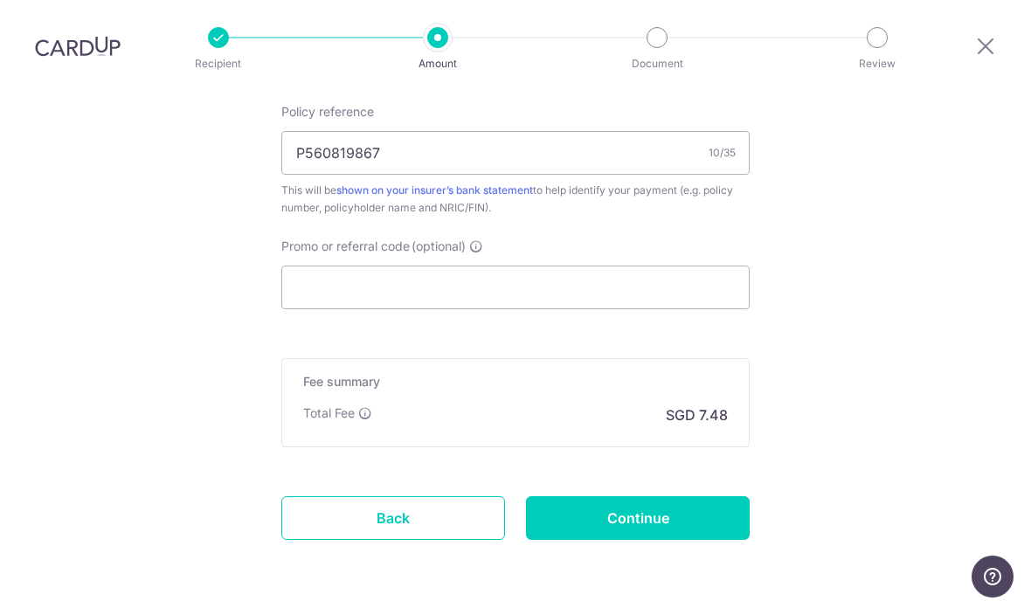
click at [481, 266] on input "Promo or referral code (optional)" at bounding box center [515, 288] width 469 height 44
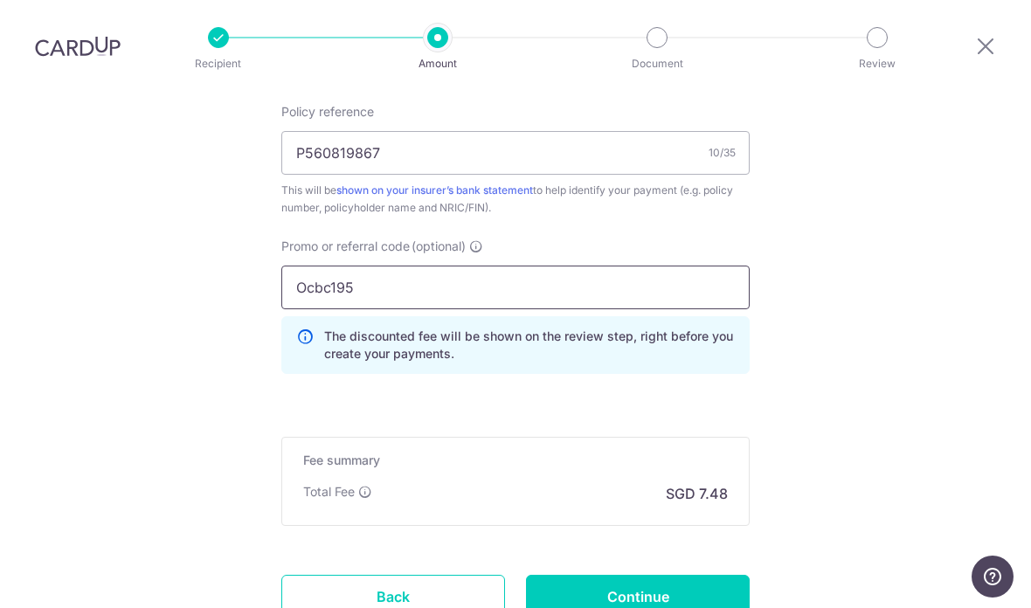
type input "Ocbc195"
click at [666, 575] on input "Continue" at bounding box center [638, 597] width 224 height 44
type input "Create Schedule"
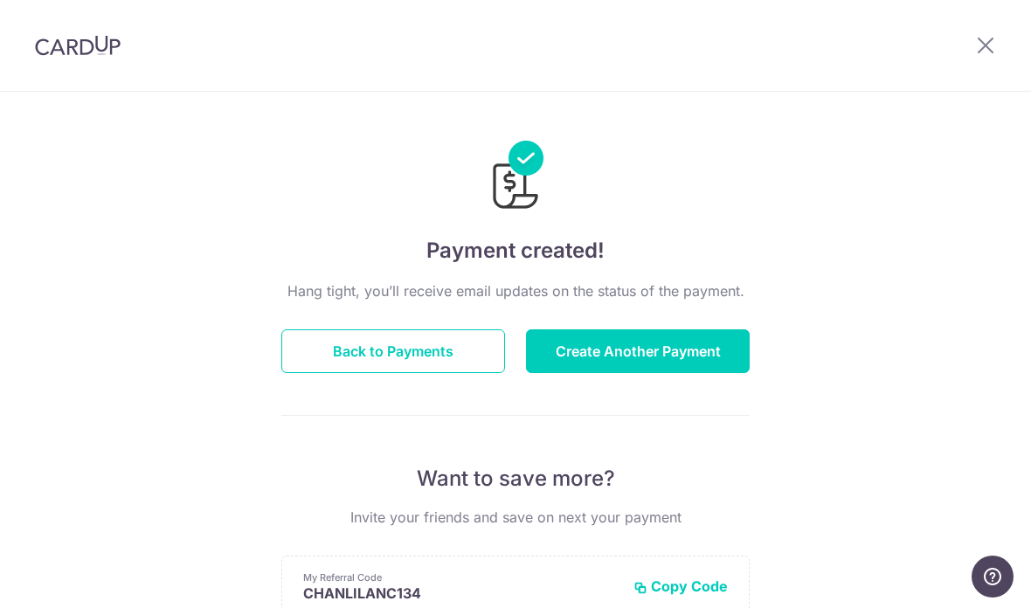
click at [434, 371] on button "Back to Payments" at bounding box center [393, 352] width 224 height 44
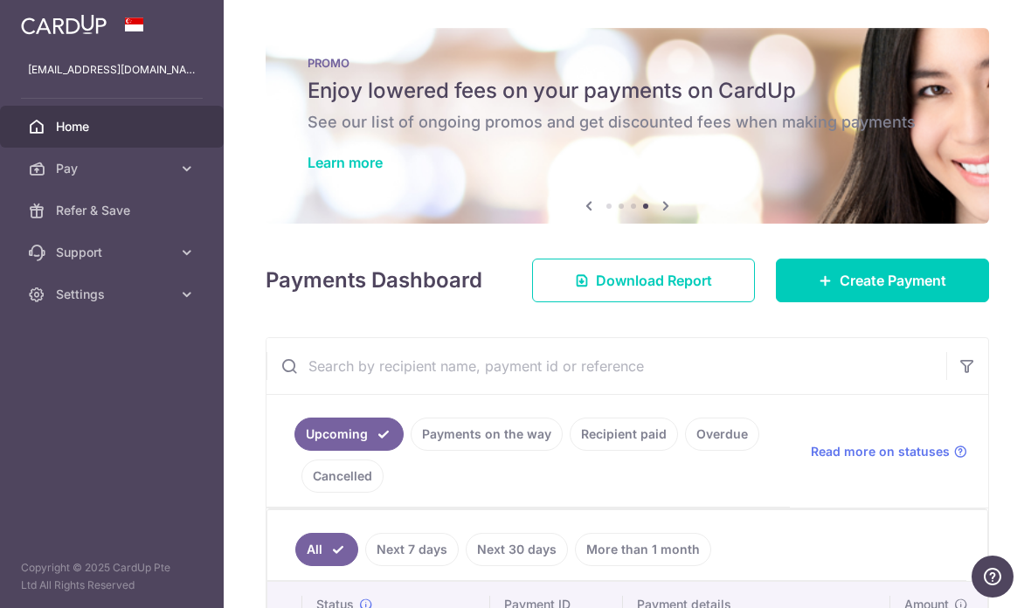
click at [308, 171] on link "Learn more" at bounding box center [345, 162] width 75 height 17
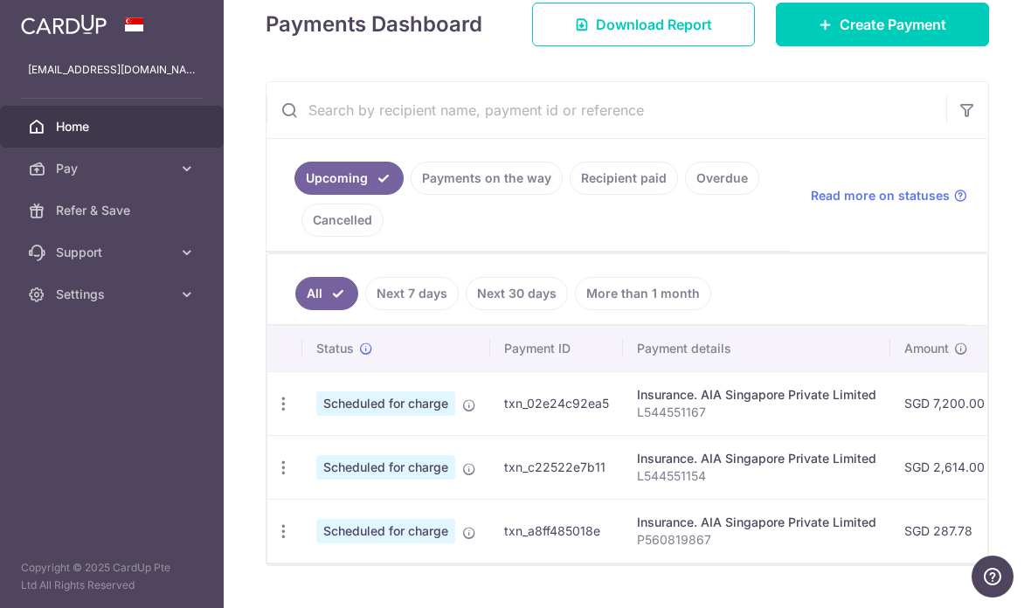
scroll to position [255, 0]
